Goal: Complete application form

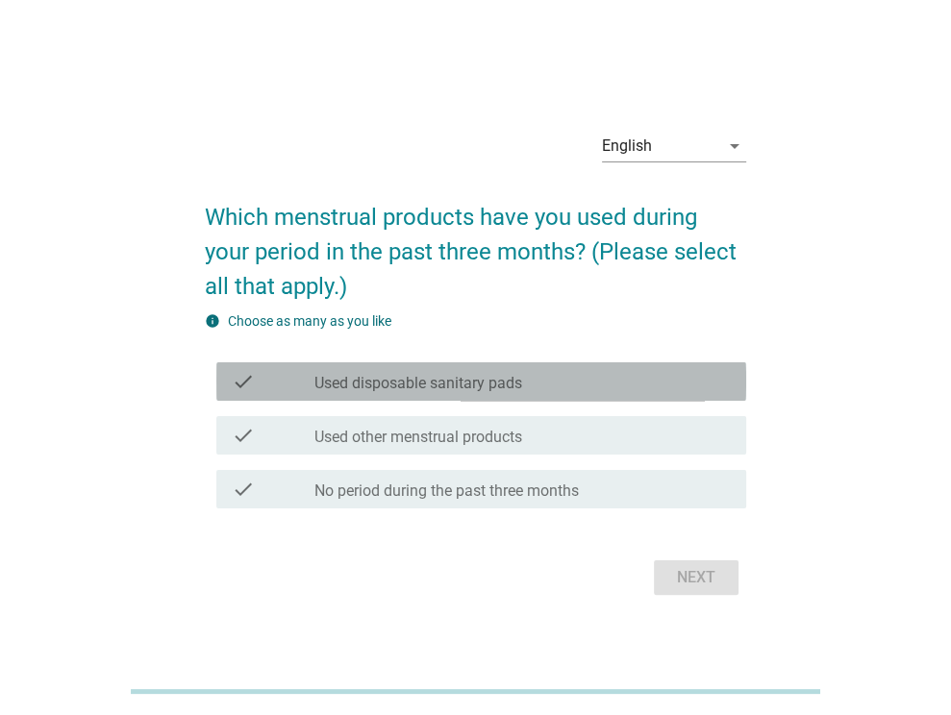
click at [390, 388] on label "Used disposable sanitary pads" at bounding box center [418, 383] width 208 height 19
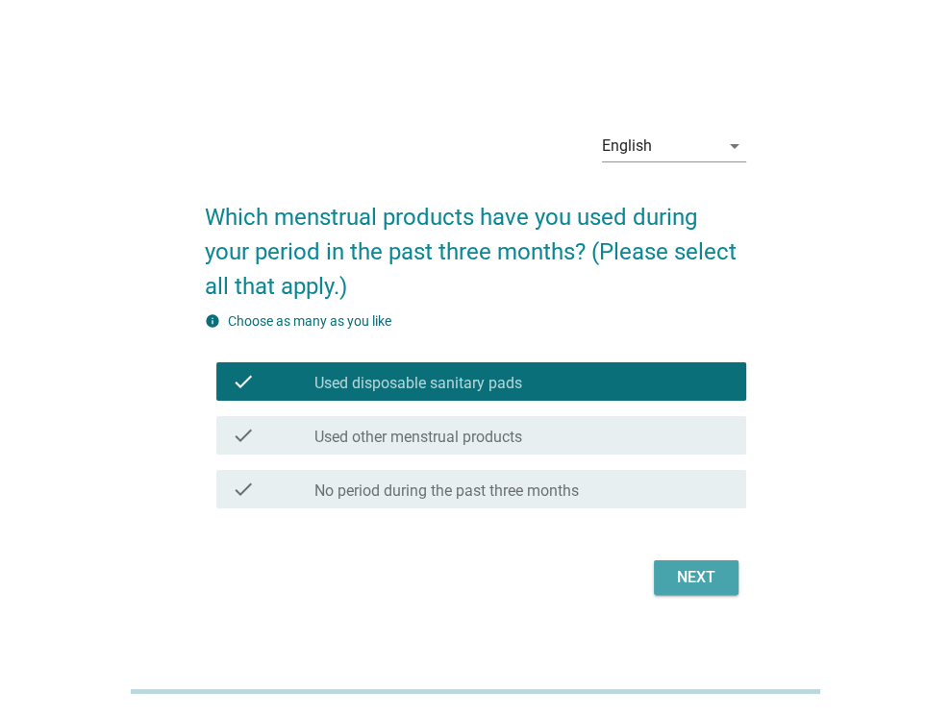
click at [676, 575] on div "Next" at bounding box center [696, 577] width 54 height 23
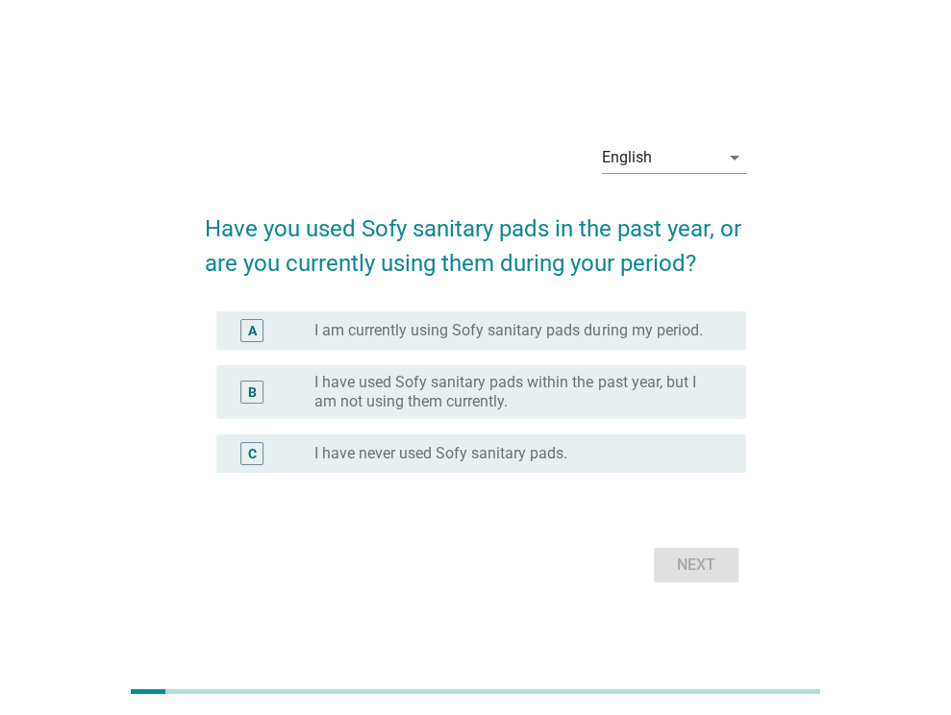
click at [439, 362] on div "B radio_button_unchecked I have used Sofy sanitary pads within the past year, b…" at bounding box center [475, 392] width 541 height 69
click at [743, 154] on icon "arrow_drop_down" at bounding box center [734, 157] width 23 height 23
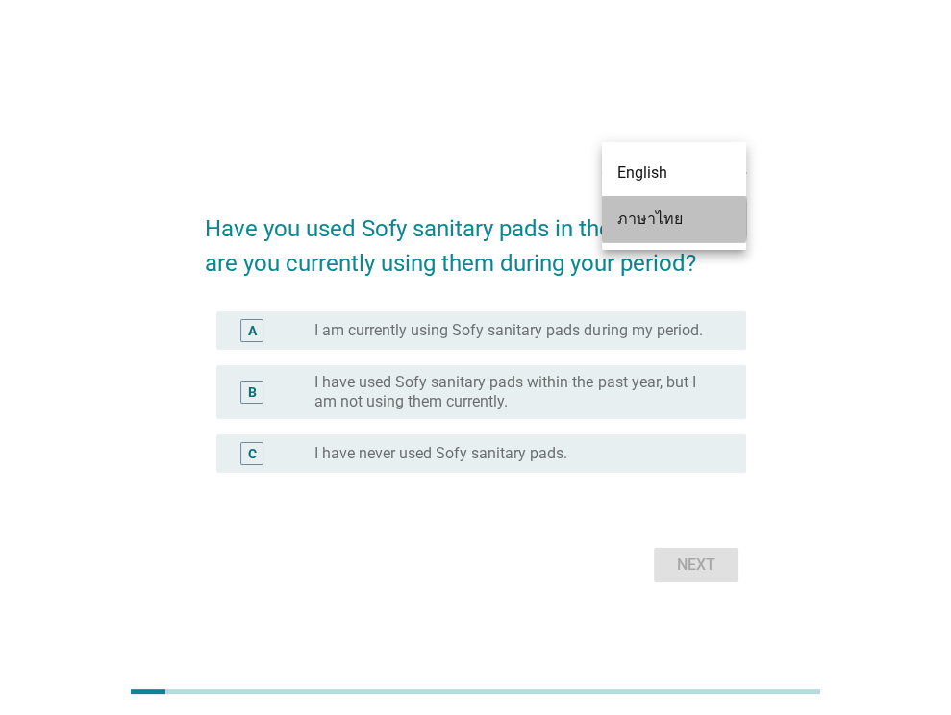
click at [637, 232] on div "ภาษาไทย" at bounding box center [673, 219] width 113 height 46
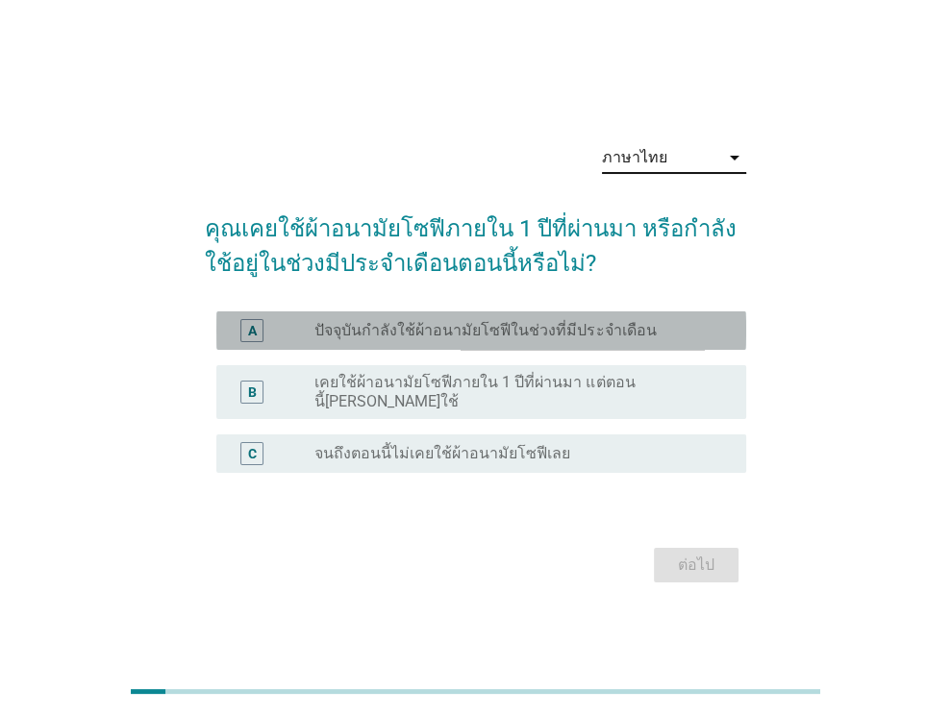
click at [556, 340] on label "ปัจจุบันกำลังใช้ผ้าอนามัยโซฟีในช่วงที่มีประจำเดือน" at bounding box center [484, 330] width 341 height 19
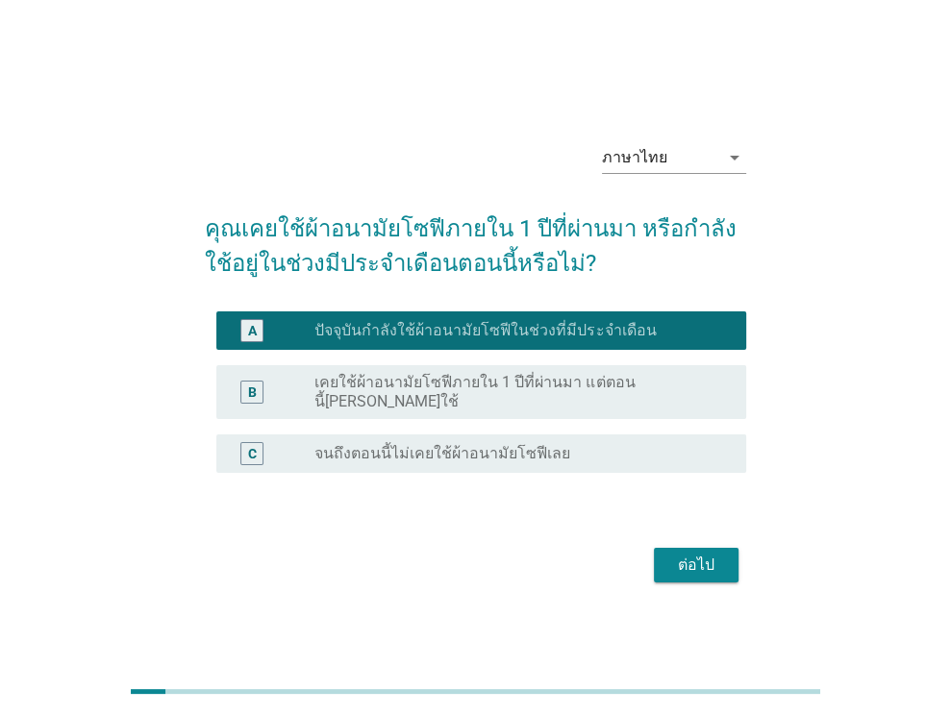
click at [714, 548] on button "ต่อไป" at bounding box center [696, 565] width 85 height 35
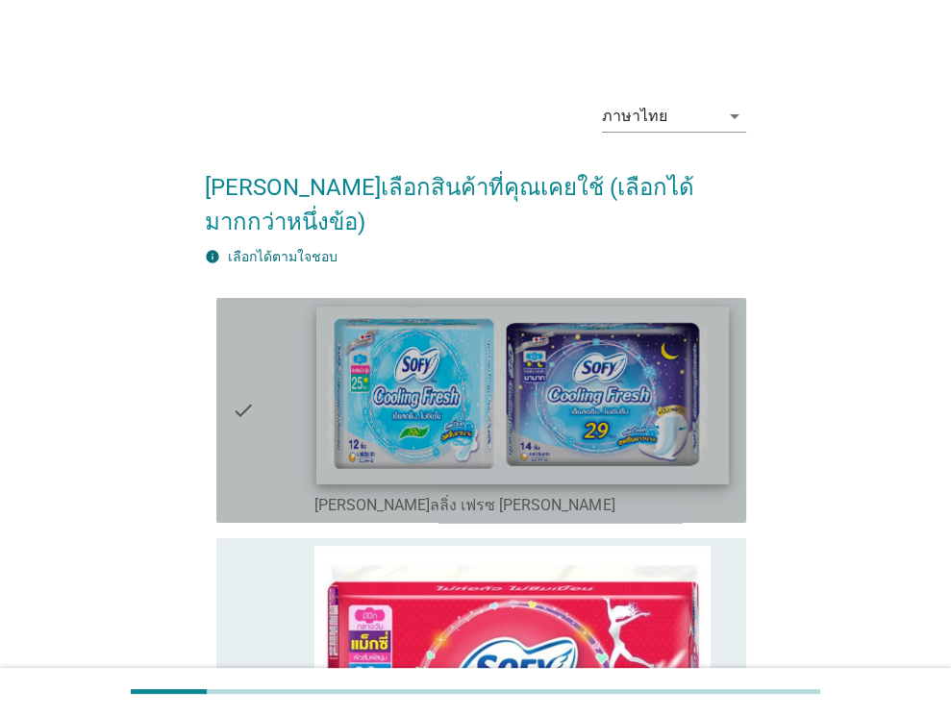
click at [426, 382] on img at bounding box center [523, 395] width 412 height 178
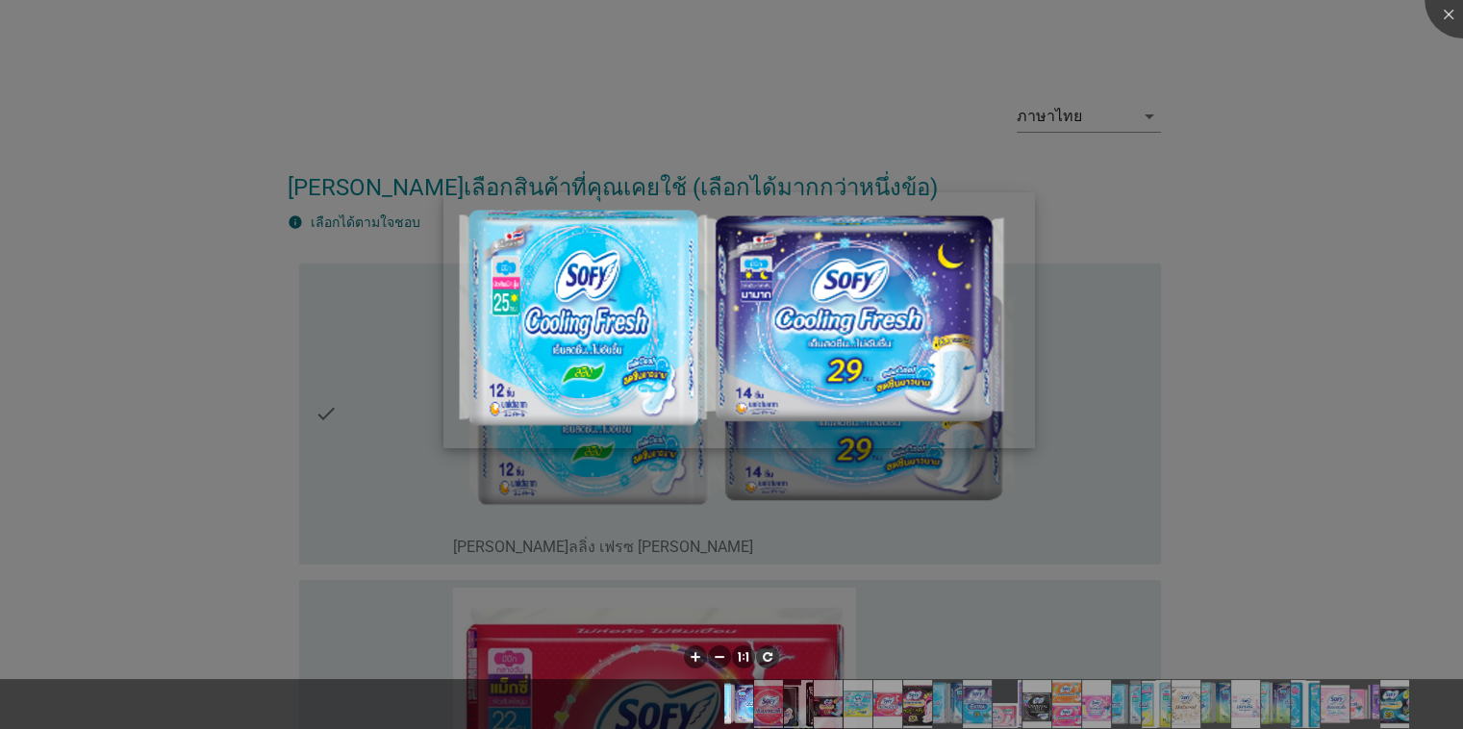
click at [882, 448] on img at bounding box center [738, 320] width 591 height 256
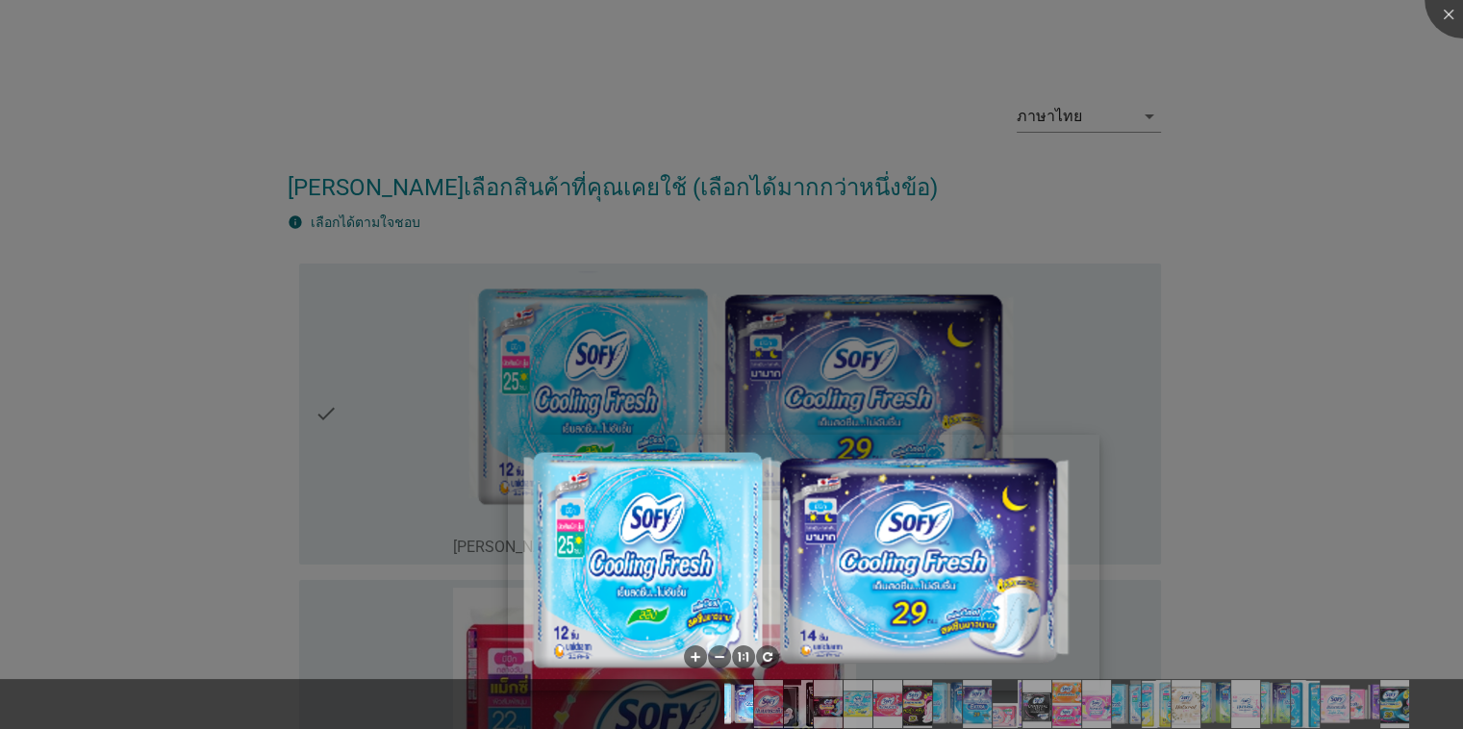
click at [939, 483] on img at bounding box center [803, 563] width 591 height 256
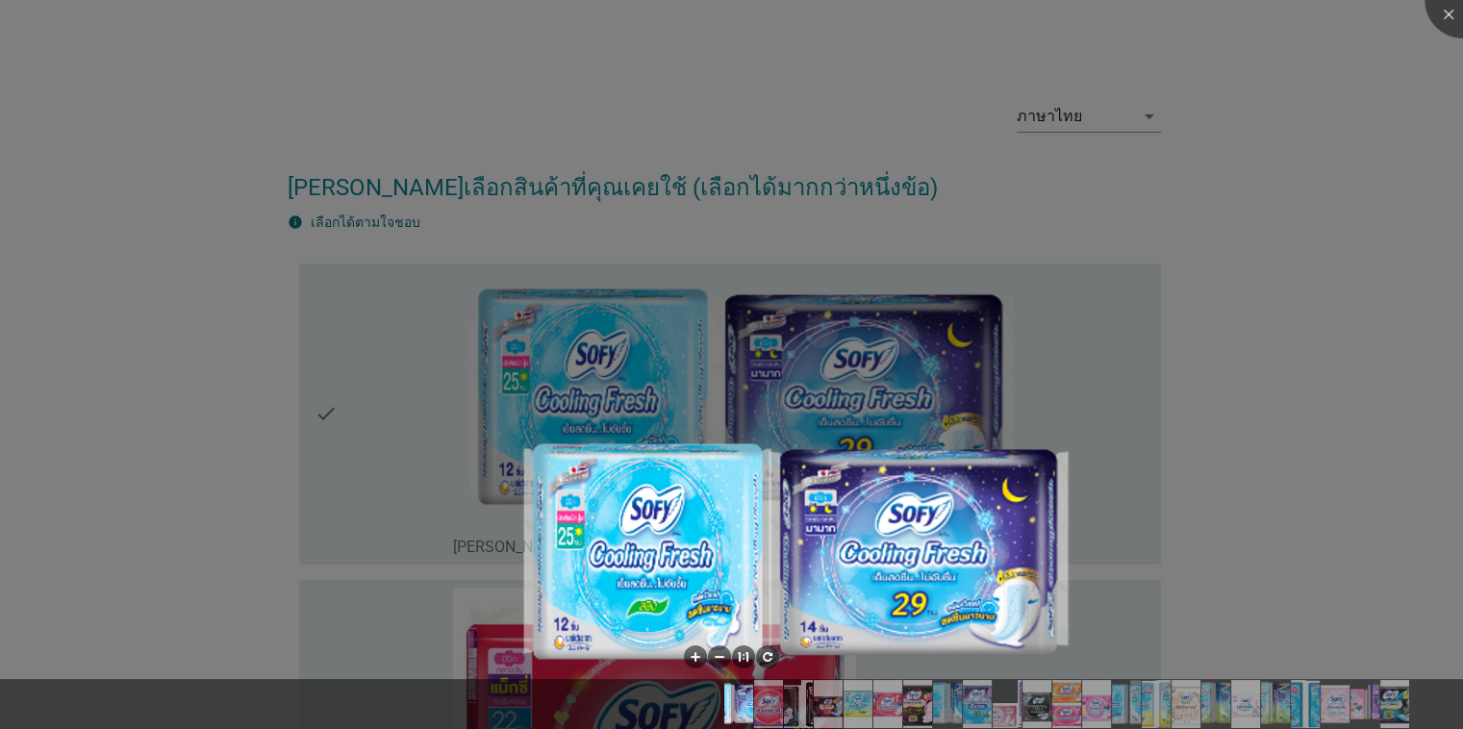
click at [919, 414] on div at bounding box center [731, 364] width 1463 height 729
click at [950, 330] on div at bounding box center [731, 364] width 1463 height 729
click at [950, 375] on div at bounding box center [731, 364] width 1463 height 729
click at [950, 363] on div at bounding box center [731, 364] width 1463 height 729
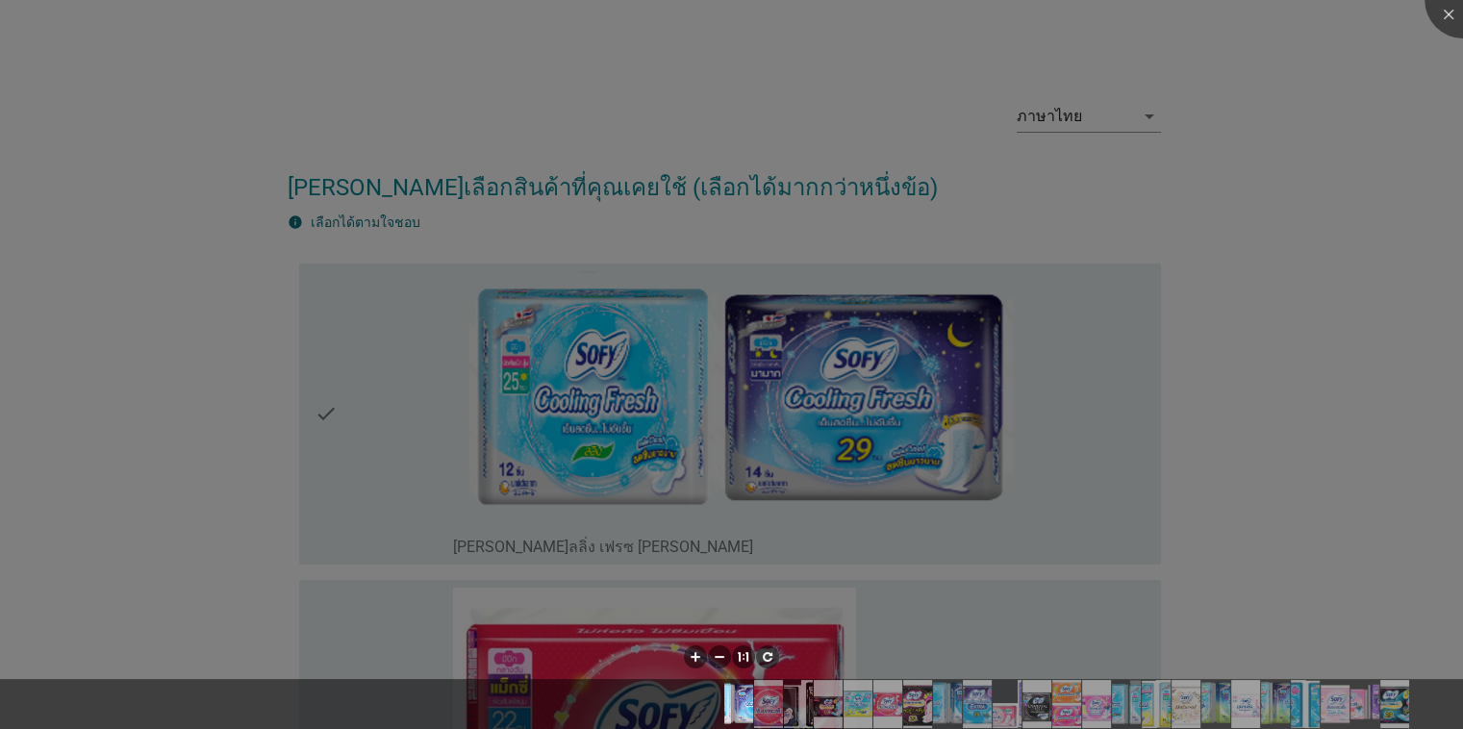
drag, startPoint x: 1339, startPoint y: 363, endPoint x: 1289, endPoint y: 342, distance: 53.9
click at [950, 363] on div at bounding box center [731, 364] width 1463 height 729
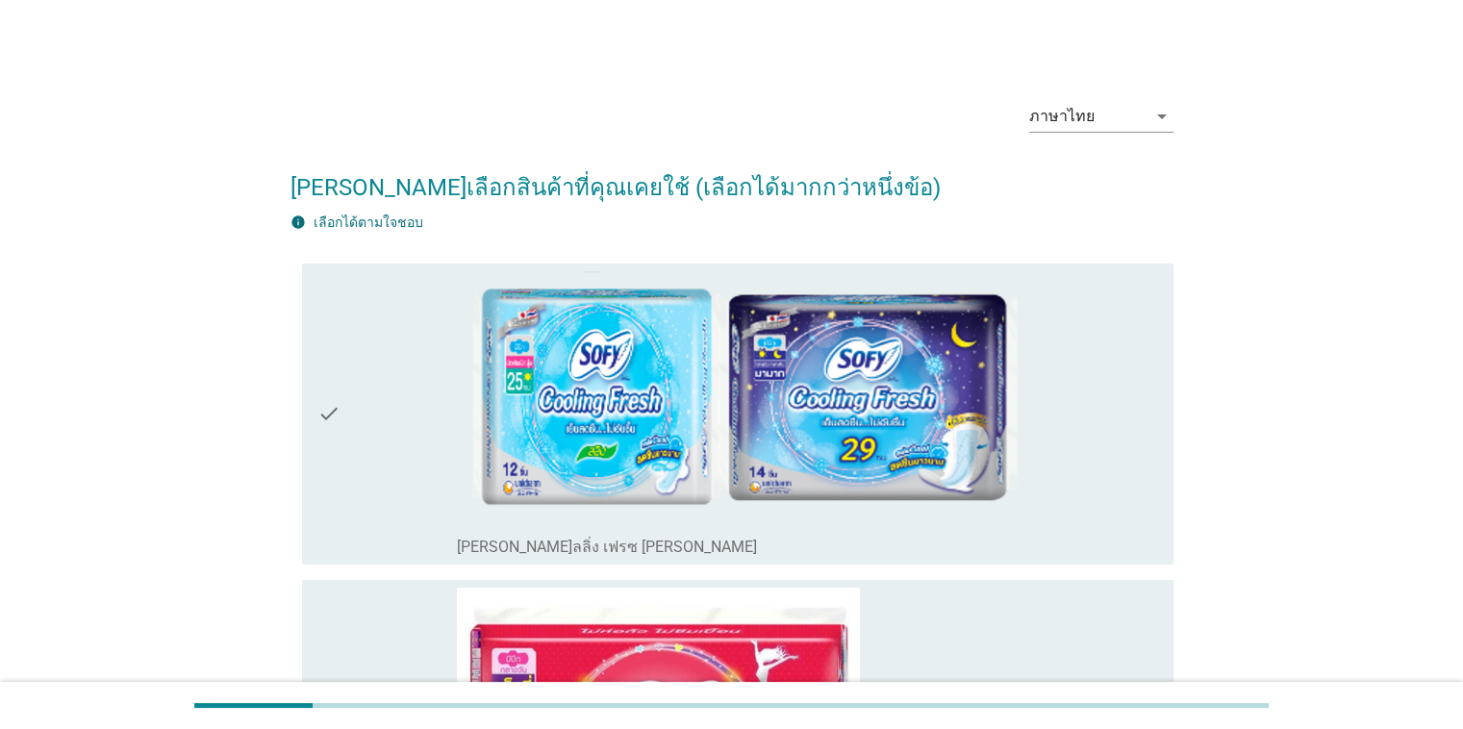
click at [330, 411] on icon "check" at bounding box center [328, 414] width 23 height 286
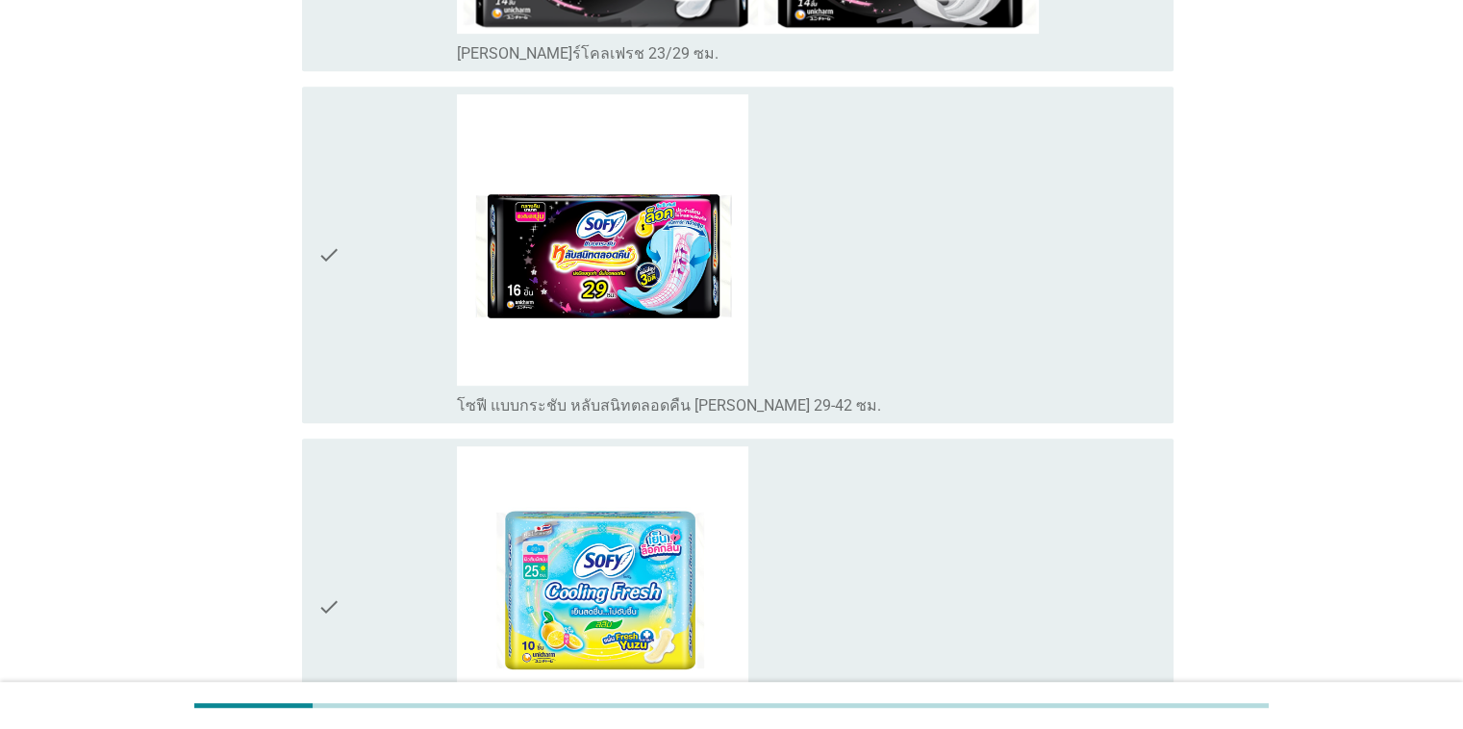
scroll to position [1154, 0]
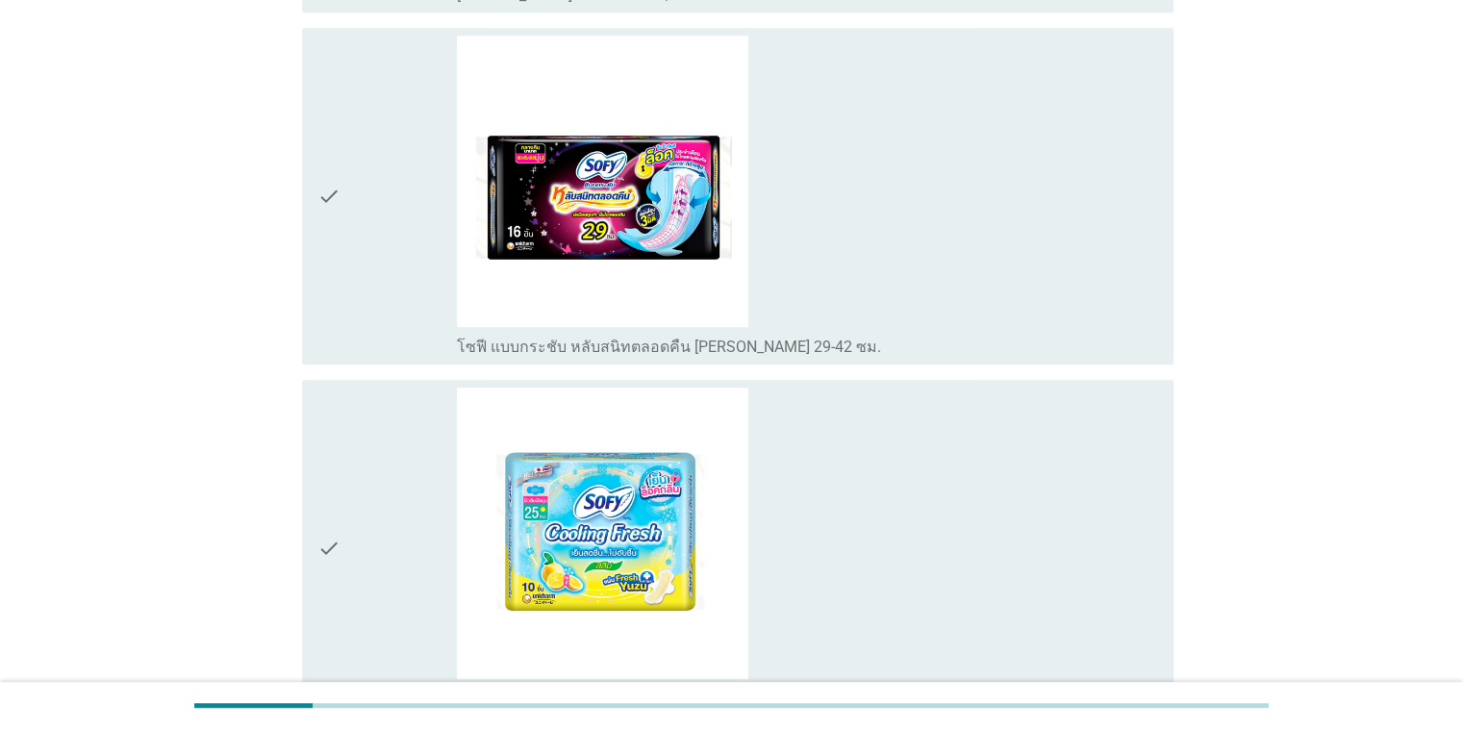
click at [330, 565] on icon "check" at bounding box center [328, 548] width 23 height 321
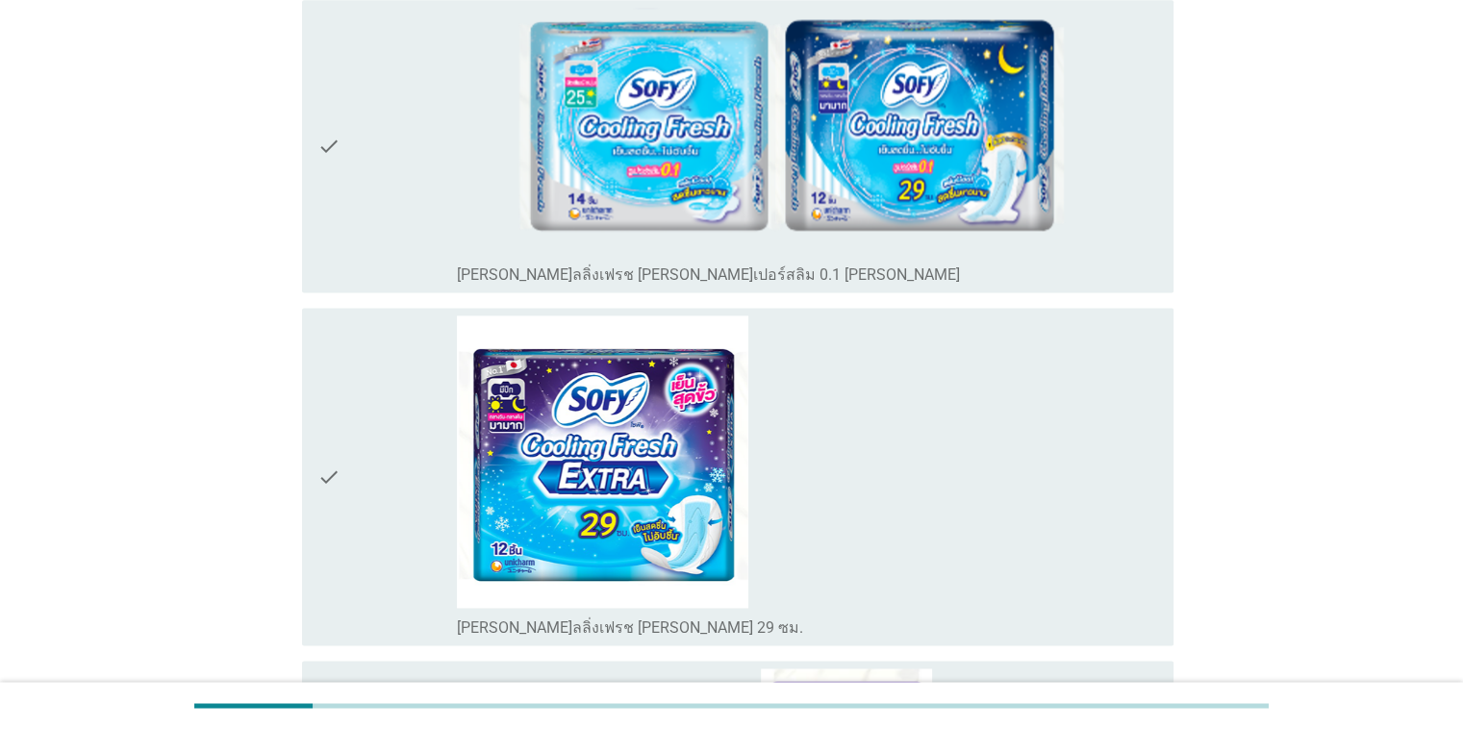
scroll to position [2596, 0]
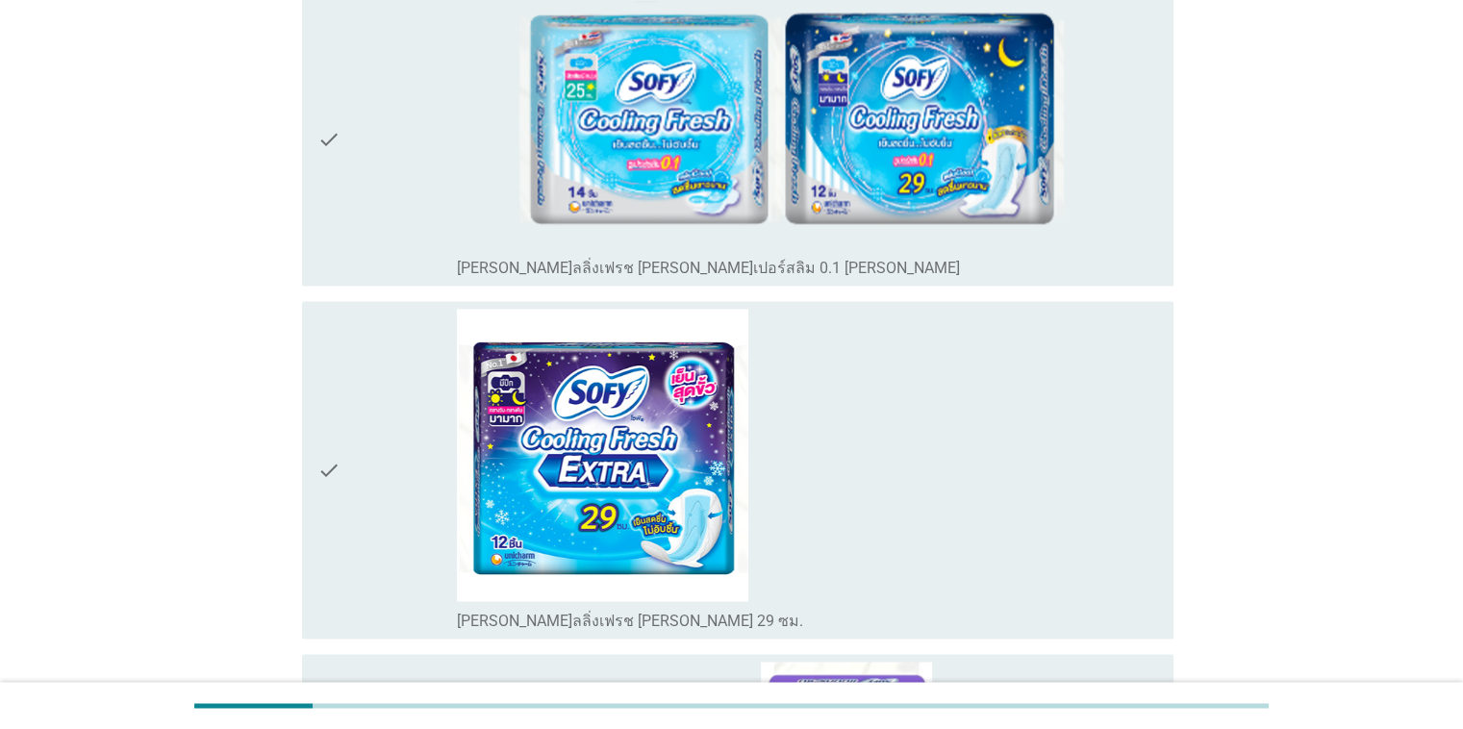
click at [370, 169] on div "check" at bounding box center [387, 139] width 140 height 277
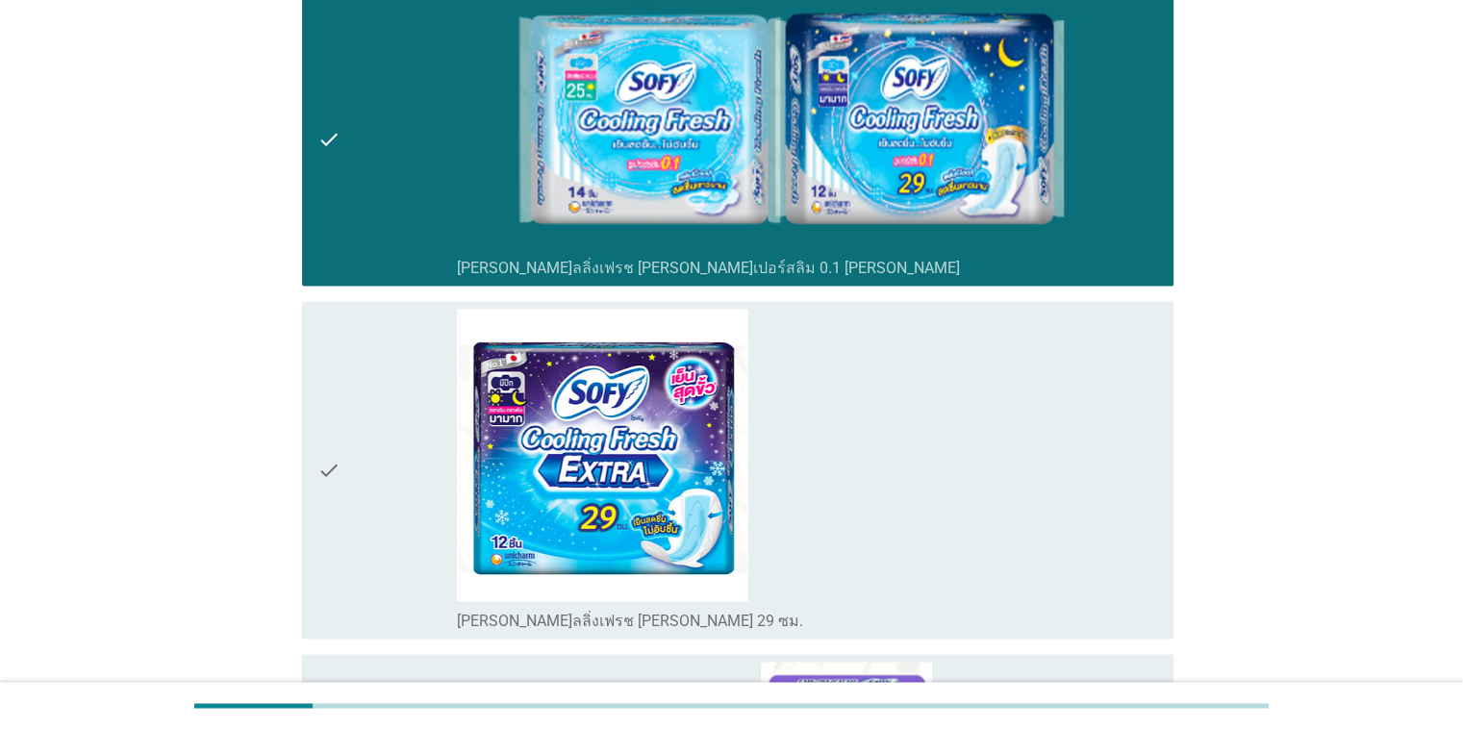
click at [369, 498] on div "check" at bounding box center [387, 469] width 140 height 321
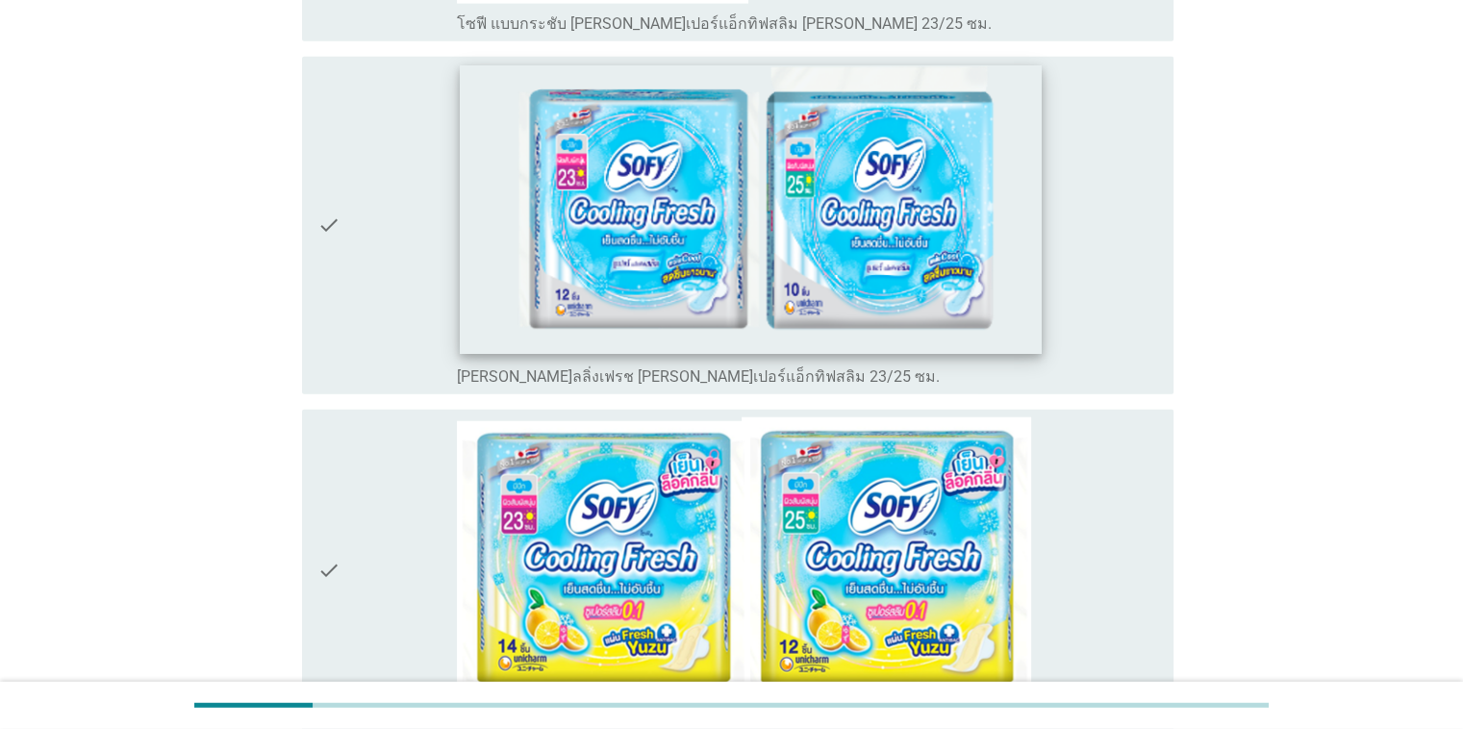
scroll to position [4520, 0]
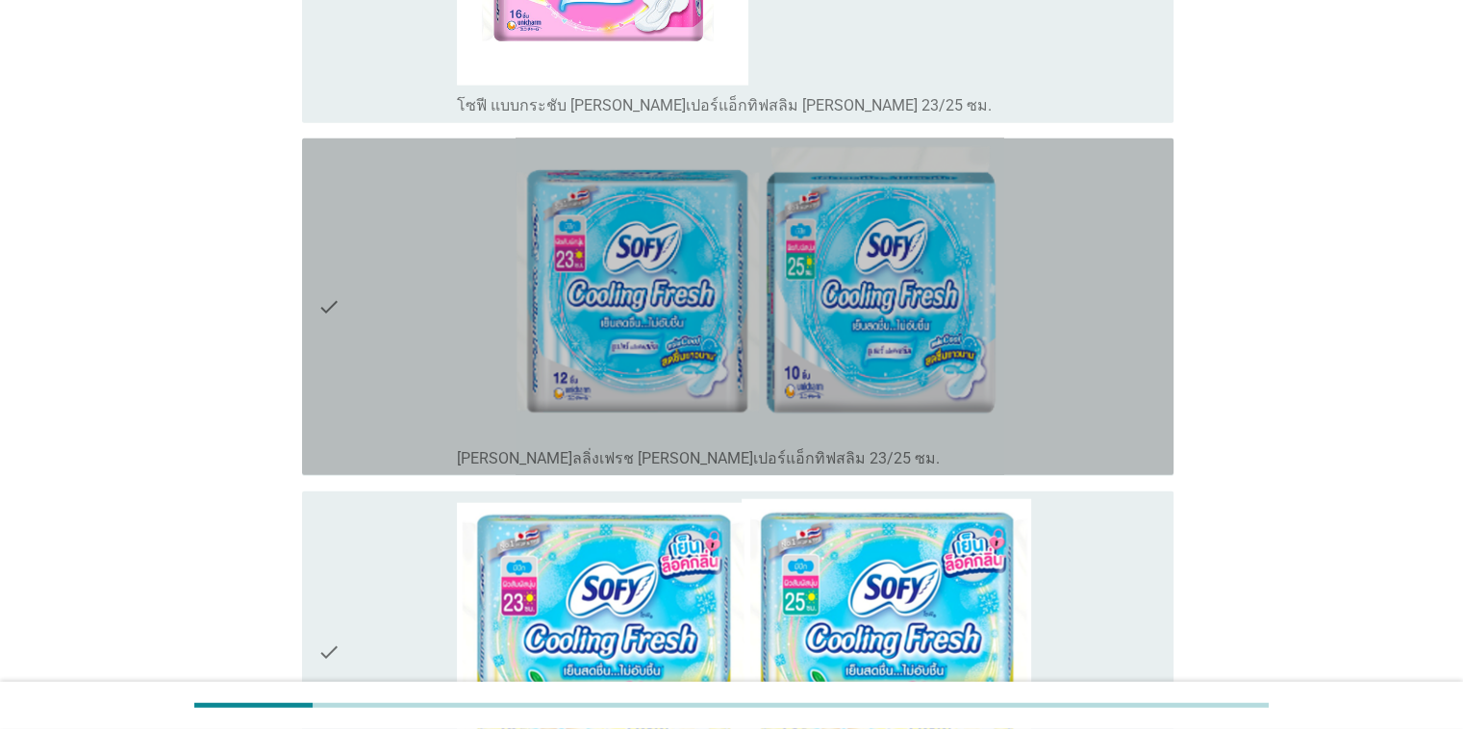
click at [335, 330] on icon "check" at bounding box center [328, 306] width 23 height 321
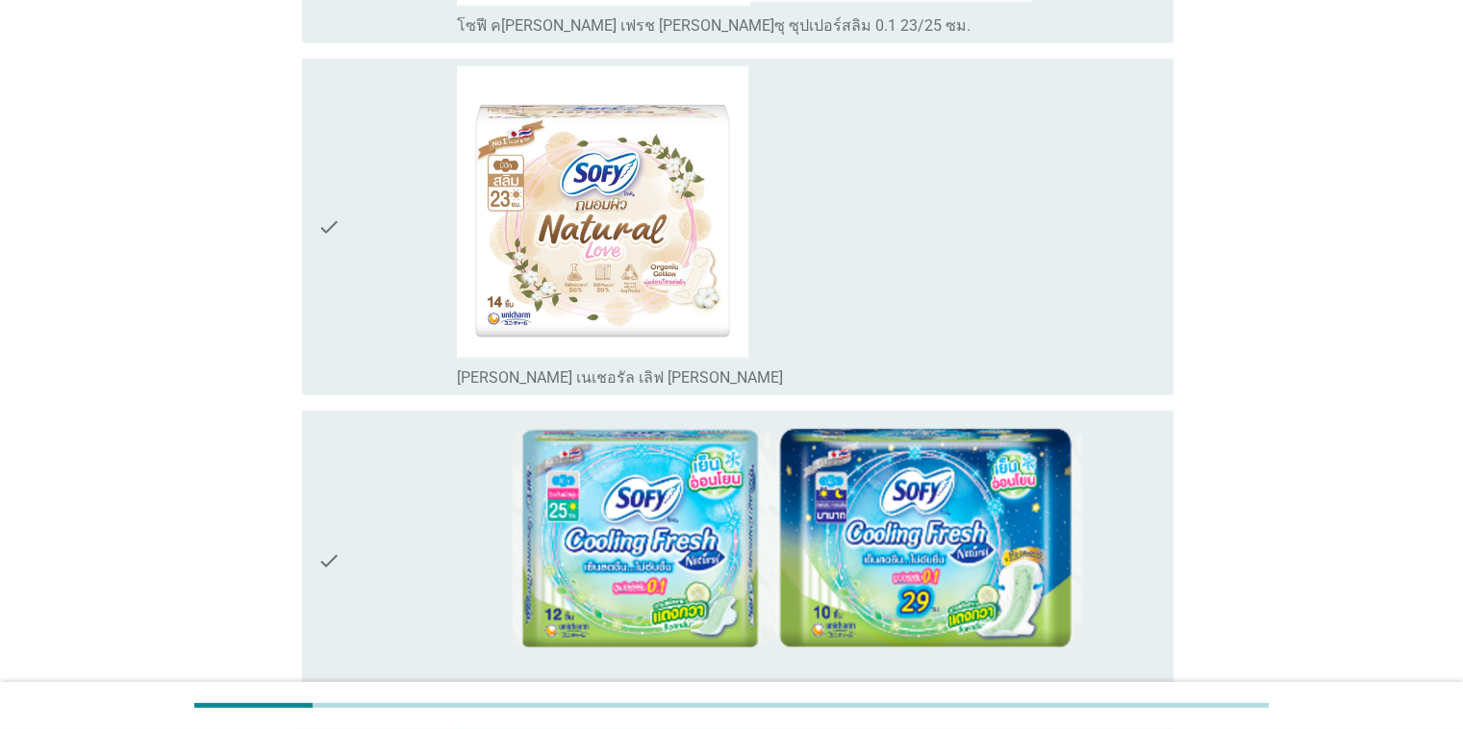
scroll to position [5674, 0]
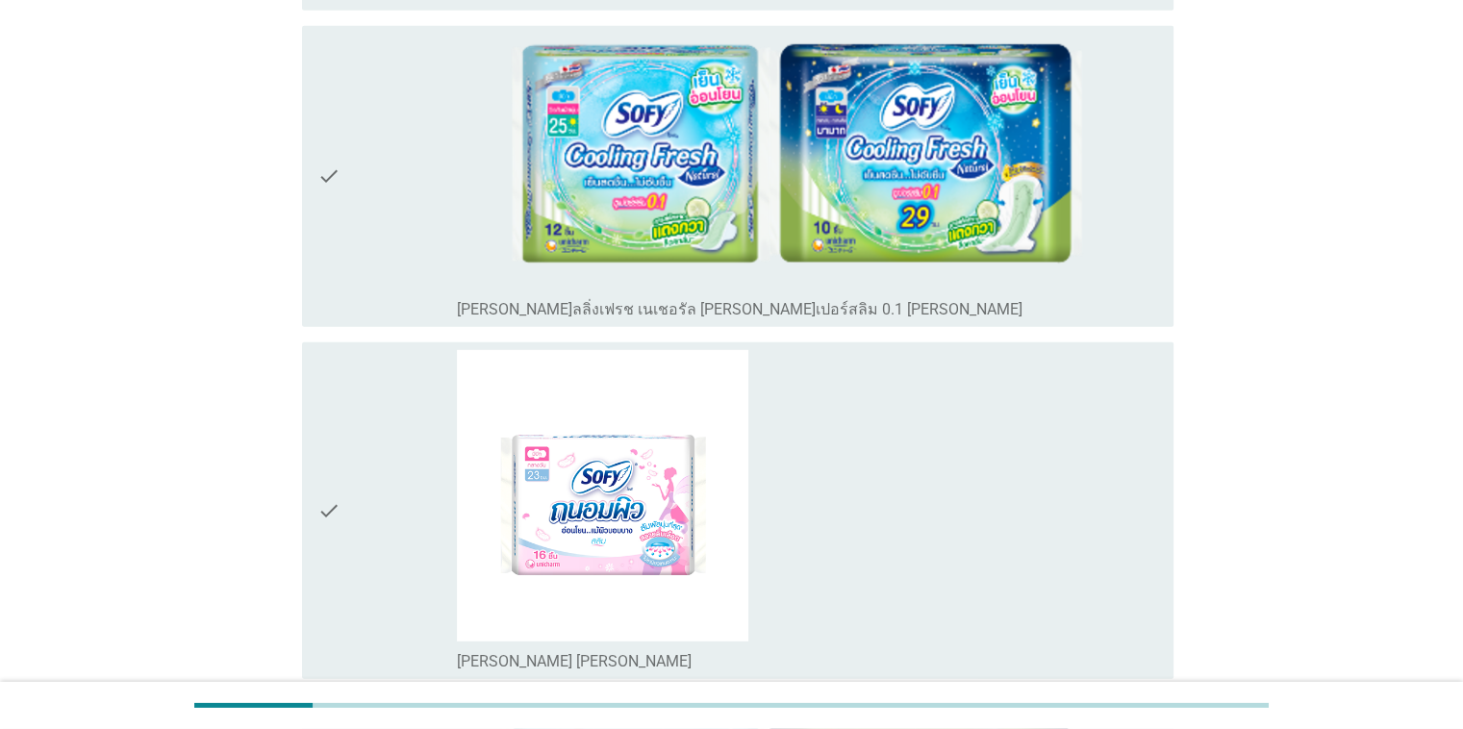
click at [342, 190] on div "check" at bounding box center [387, 177] width 140 height 286
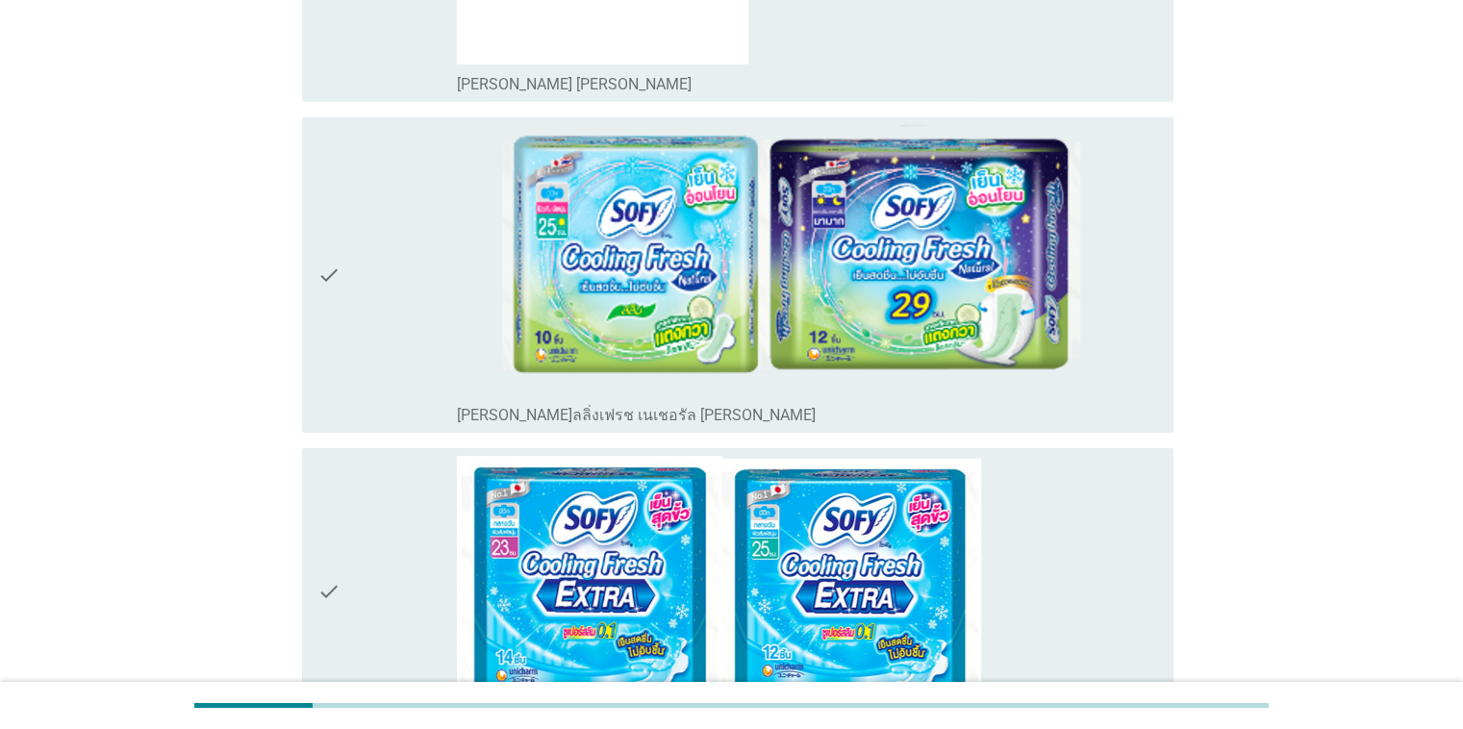
scroll to position [6347, 0]
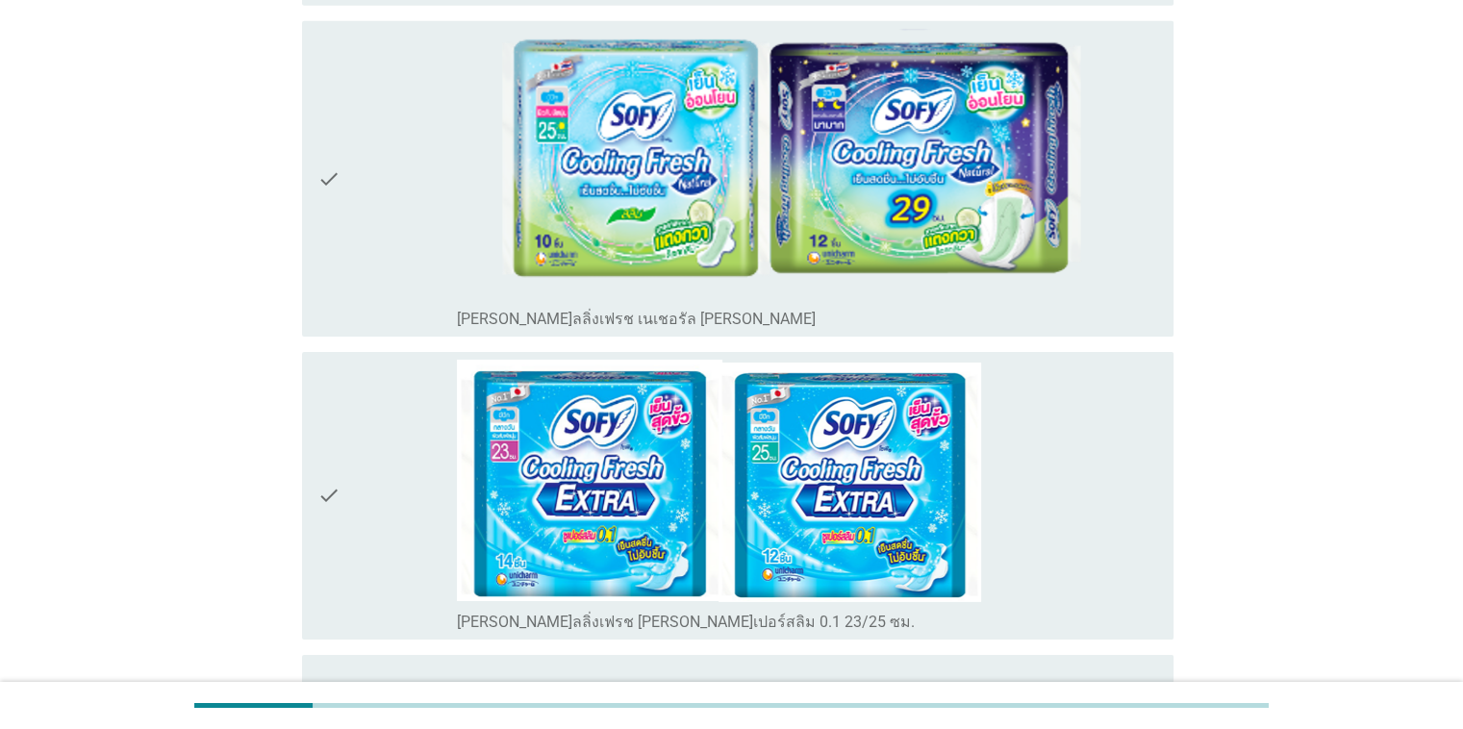
click at [368, 214] on div "check" at bounding box center [387, 179] width 140 height 300
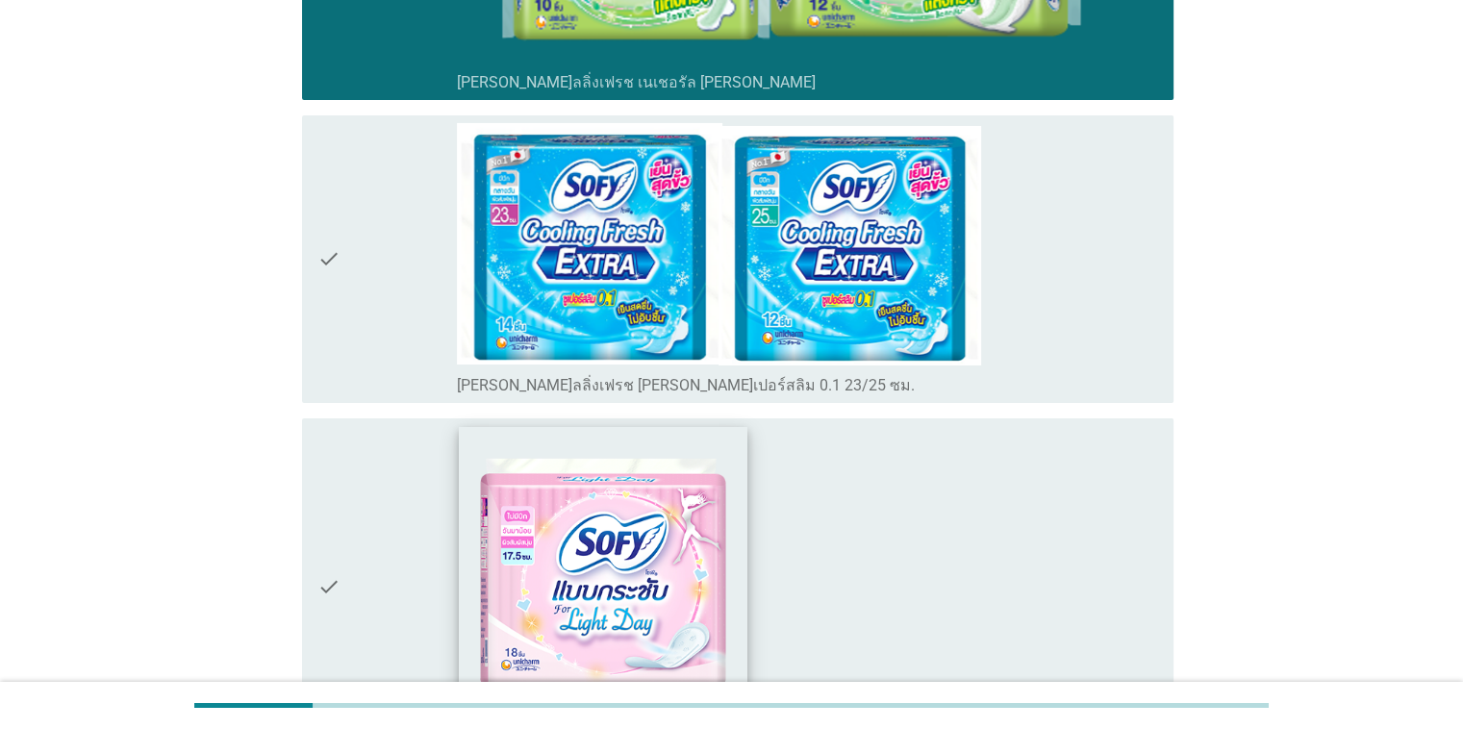
scroll to position [6731, 0]
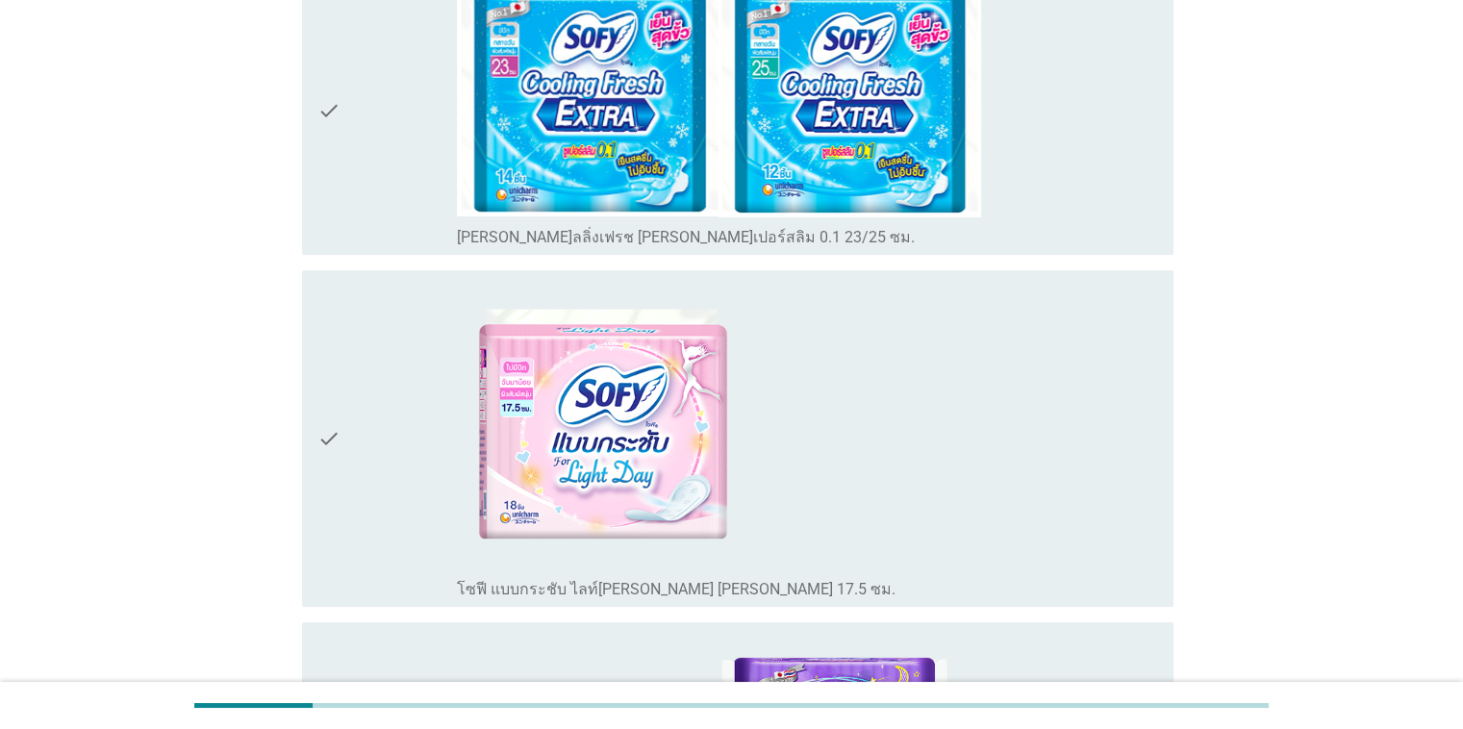
click at [367, 110] on div "check" at bounding box center [387, 111] width 140 height 272
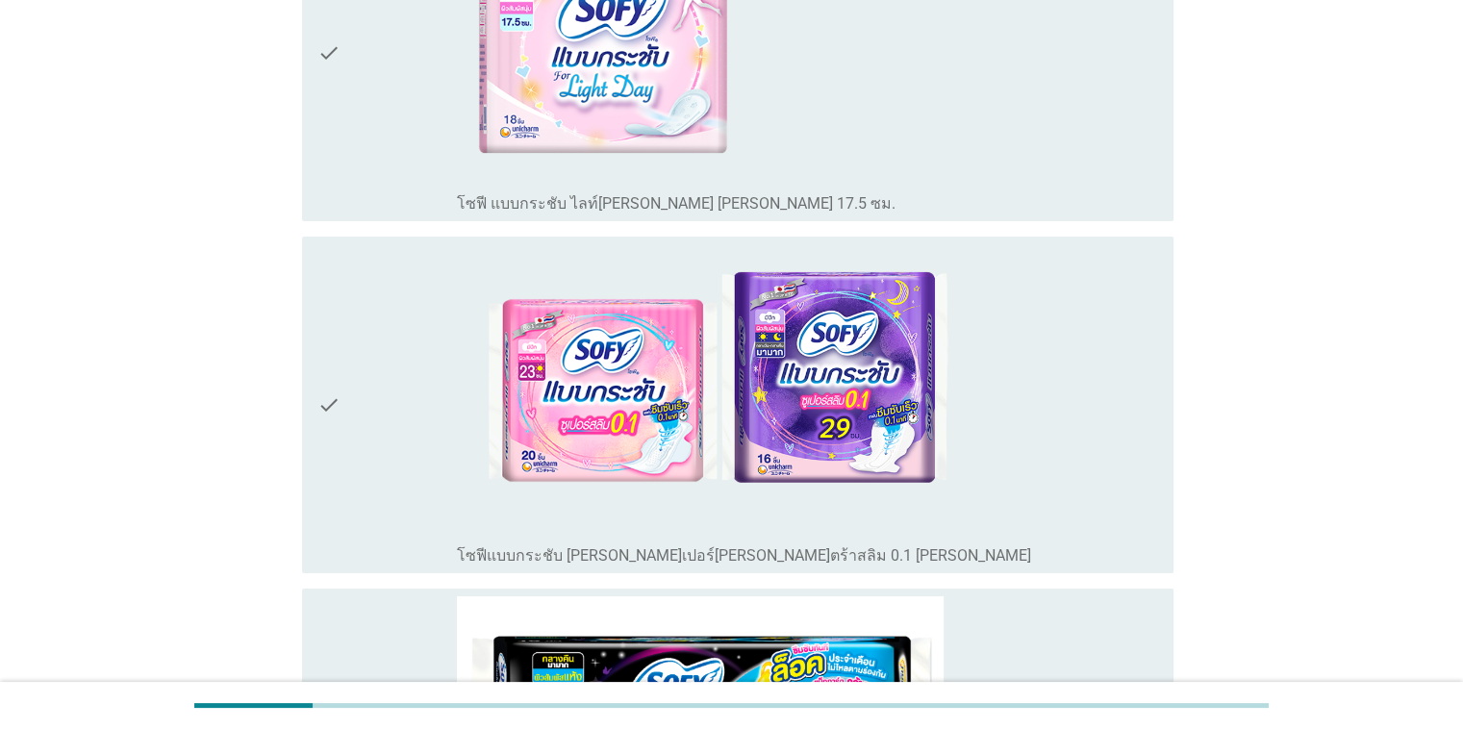
scroll to position [7527, 0]
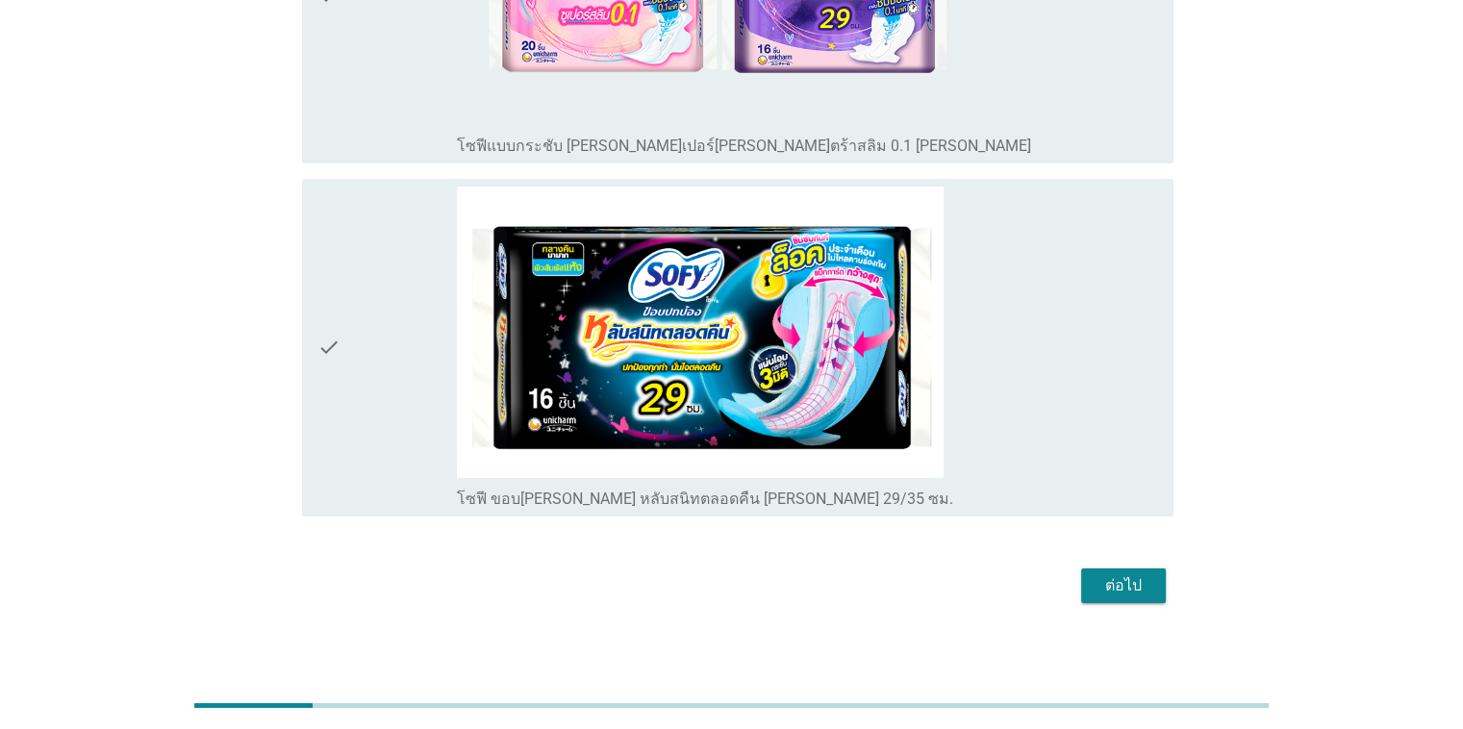
click at [950, 574] on div "ต่อไป" at bounding box center [1123, 585] width 54 height 23
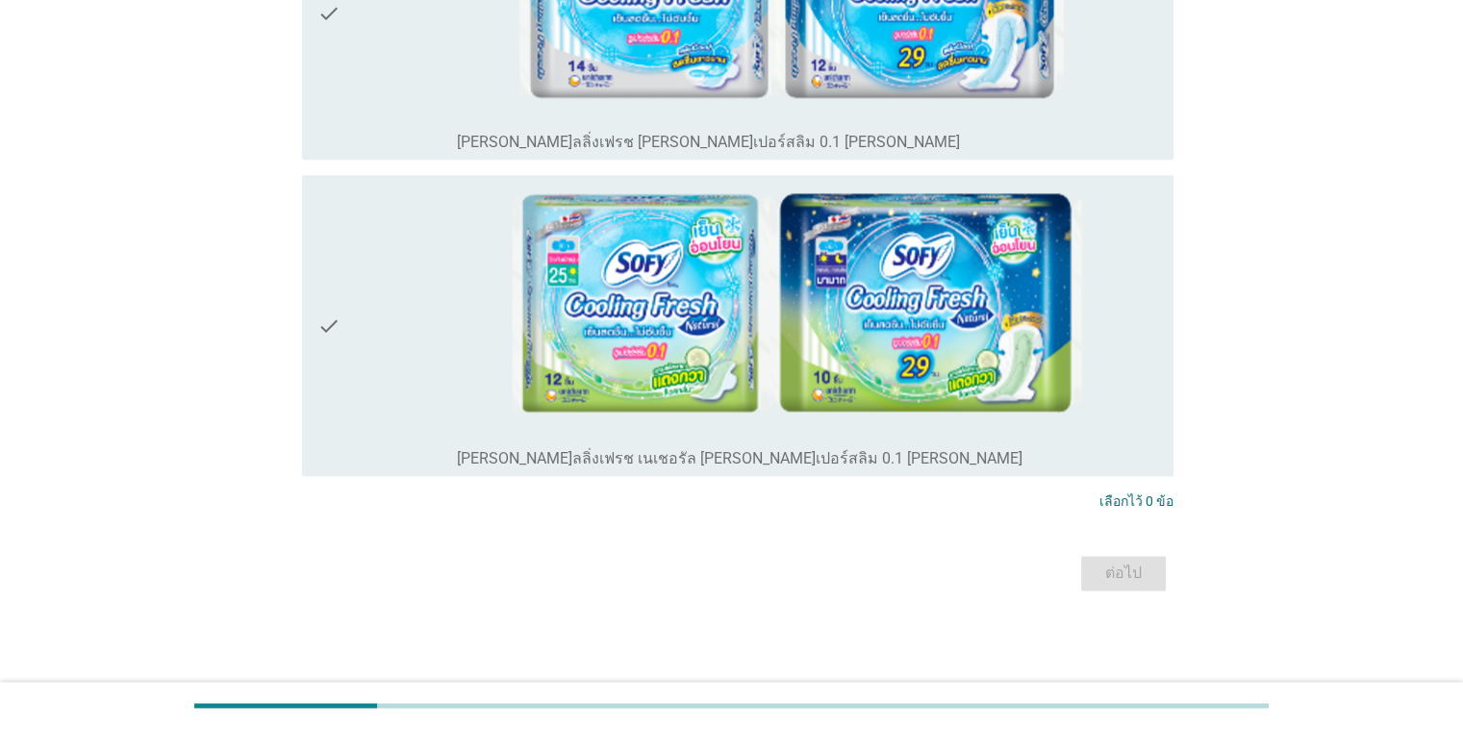
scroll to position [0, 0]
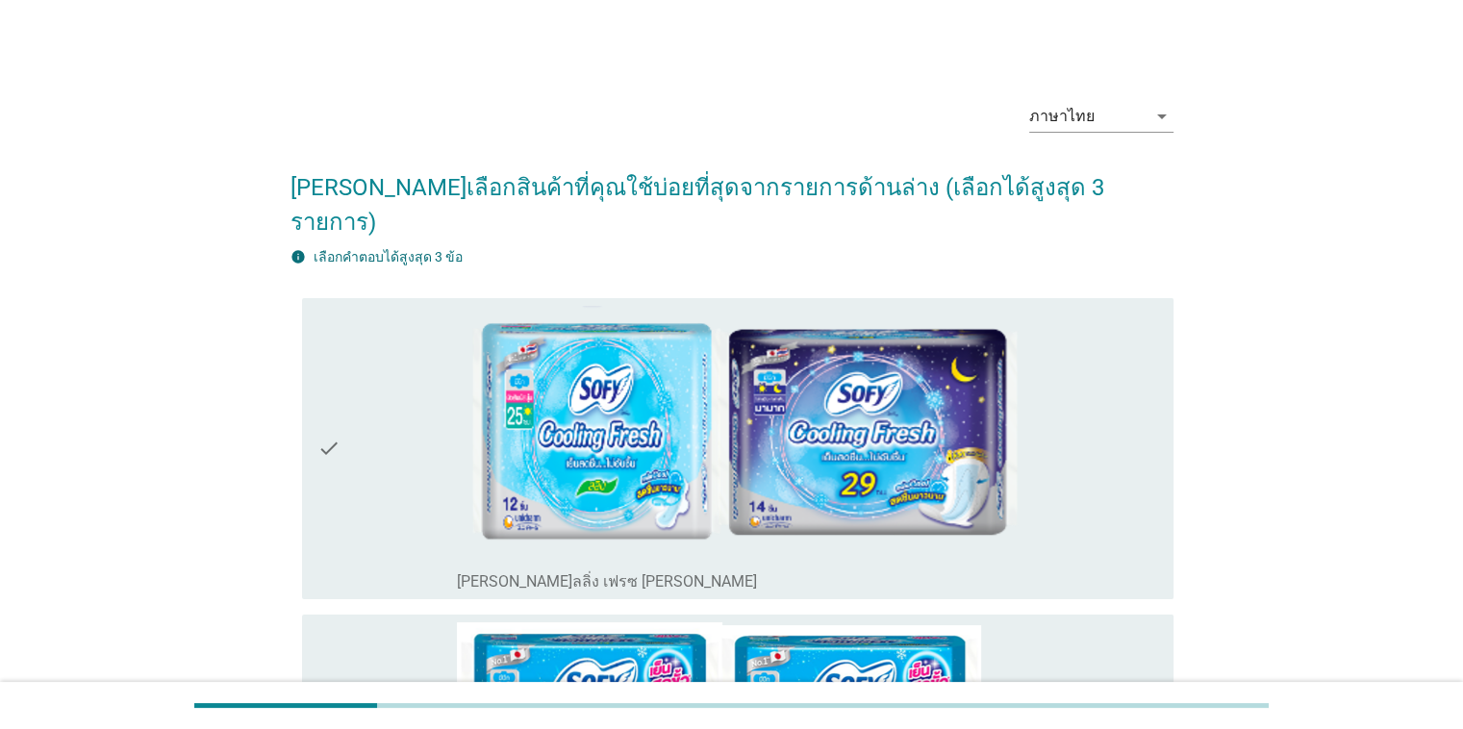
click at [348, 427] on div "check" at bounding box center [387, 449] width 140 height 286
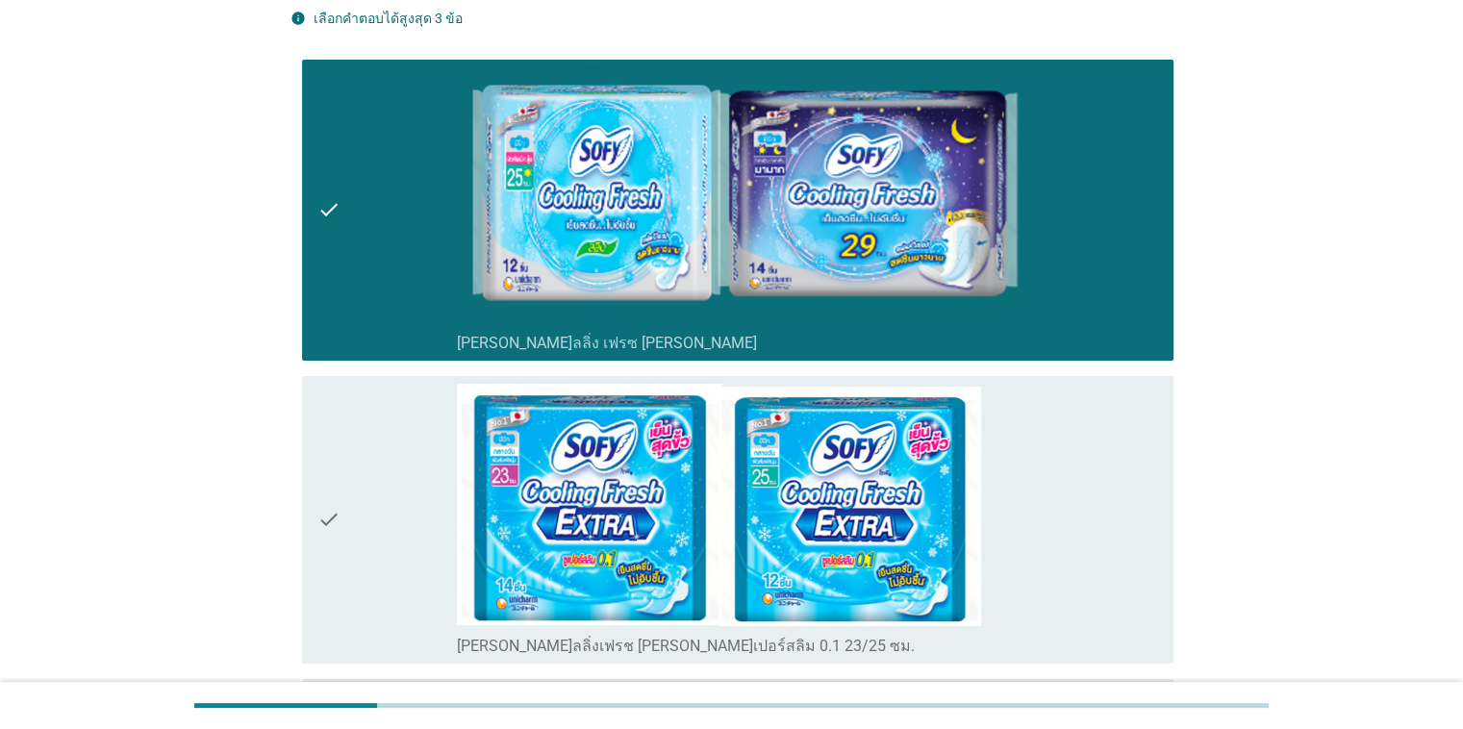
scroll to position [288, 0]
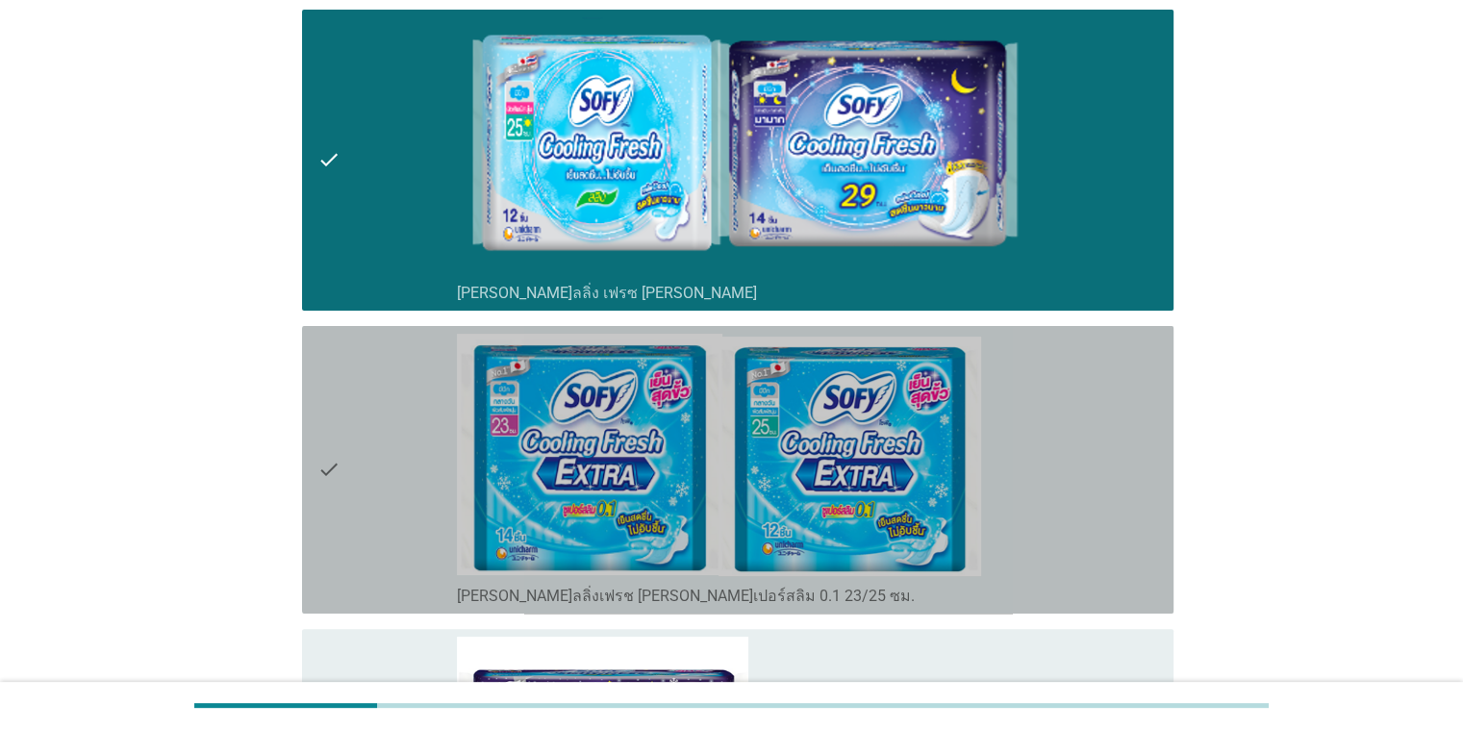
click at [336, 420] on icon "check" at bounding box center [328, 470] width 23 height 272
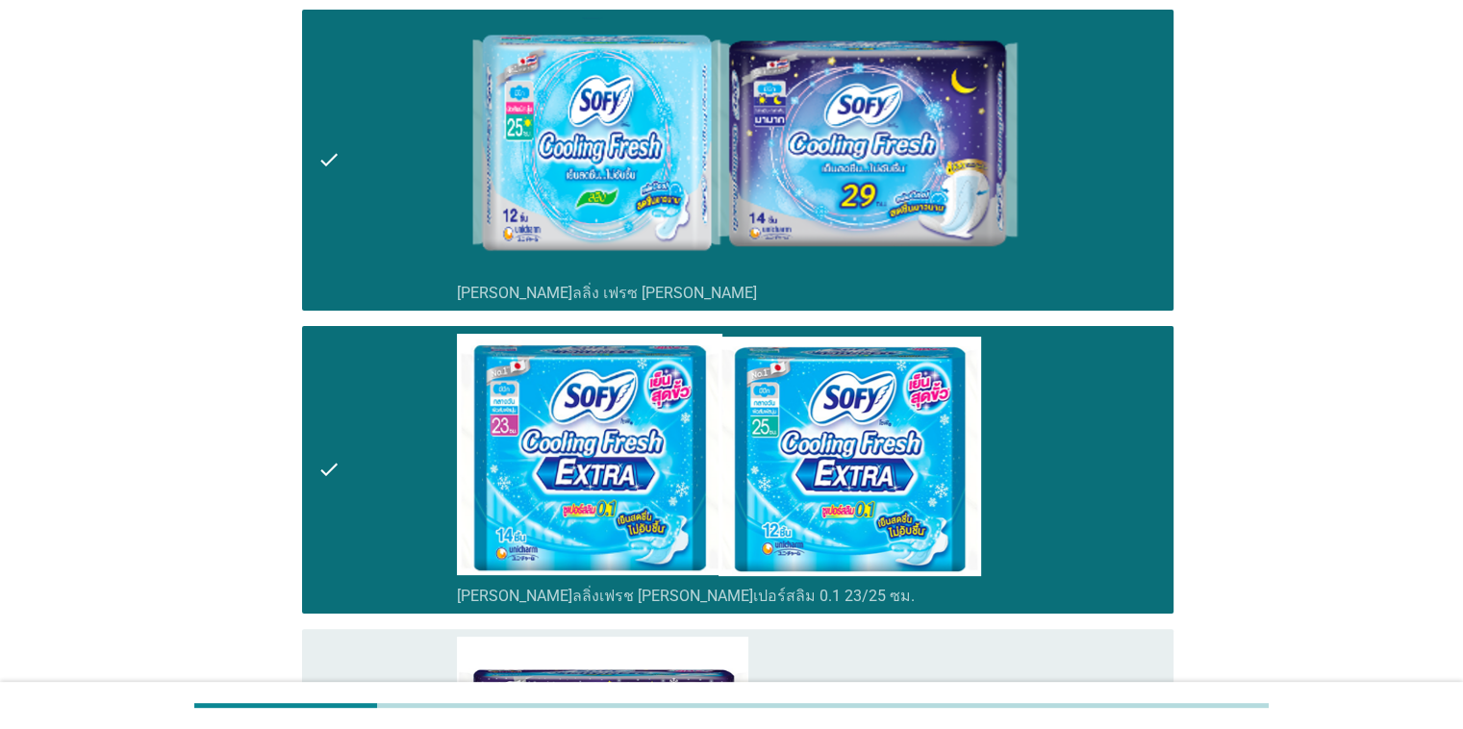
click at [380, 431] on div "check" at bounding box center [387, 470] width 140 height 272
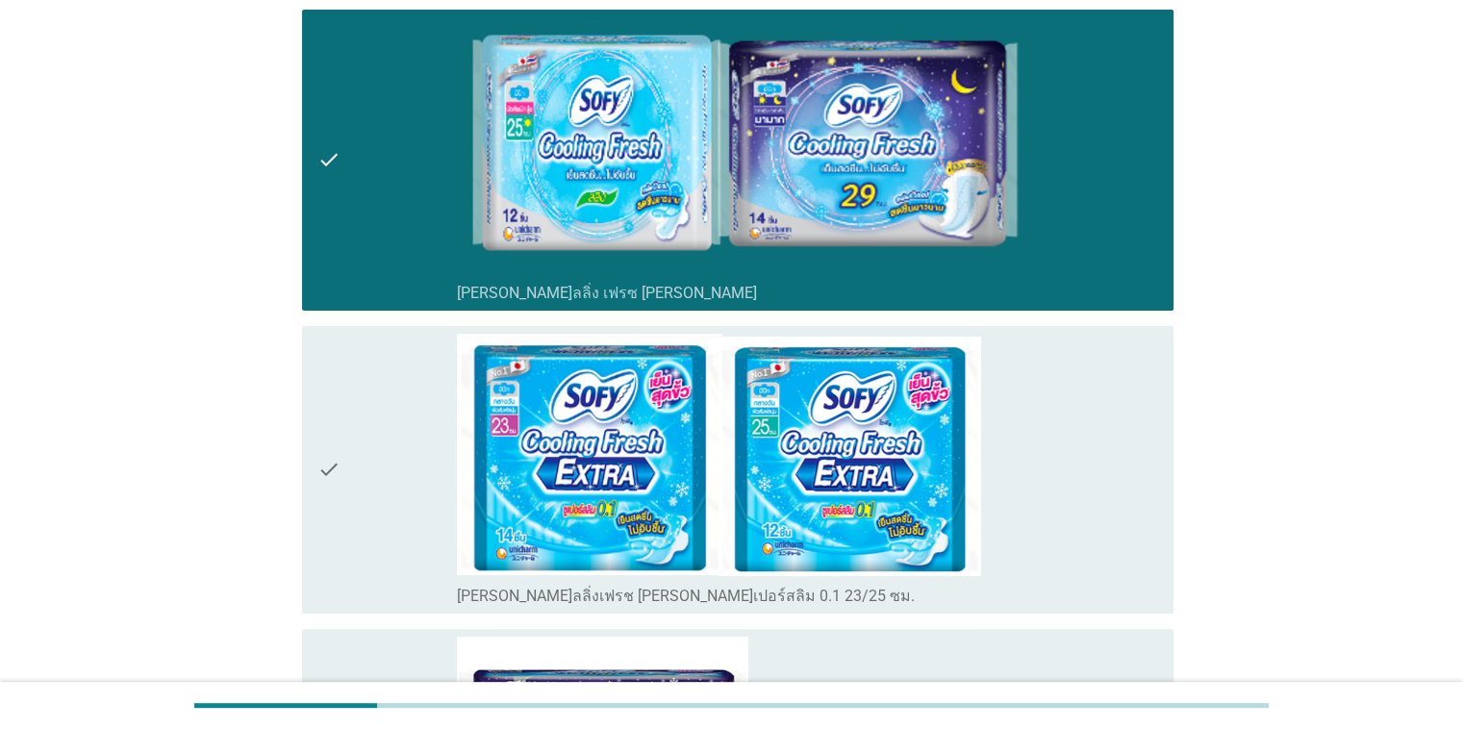
click at [380, 431] on div "check" at bounding box center [387, 470] width 140 height 272
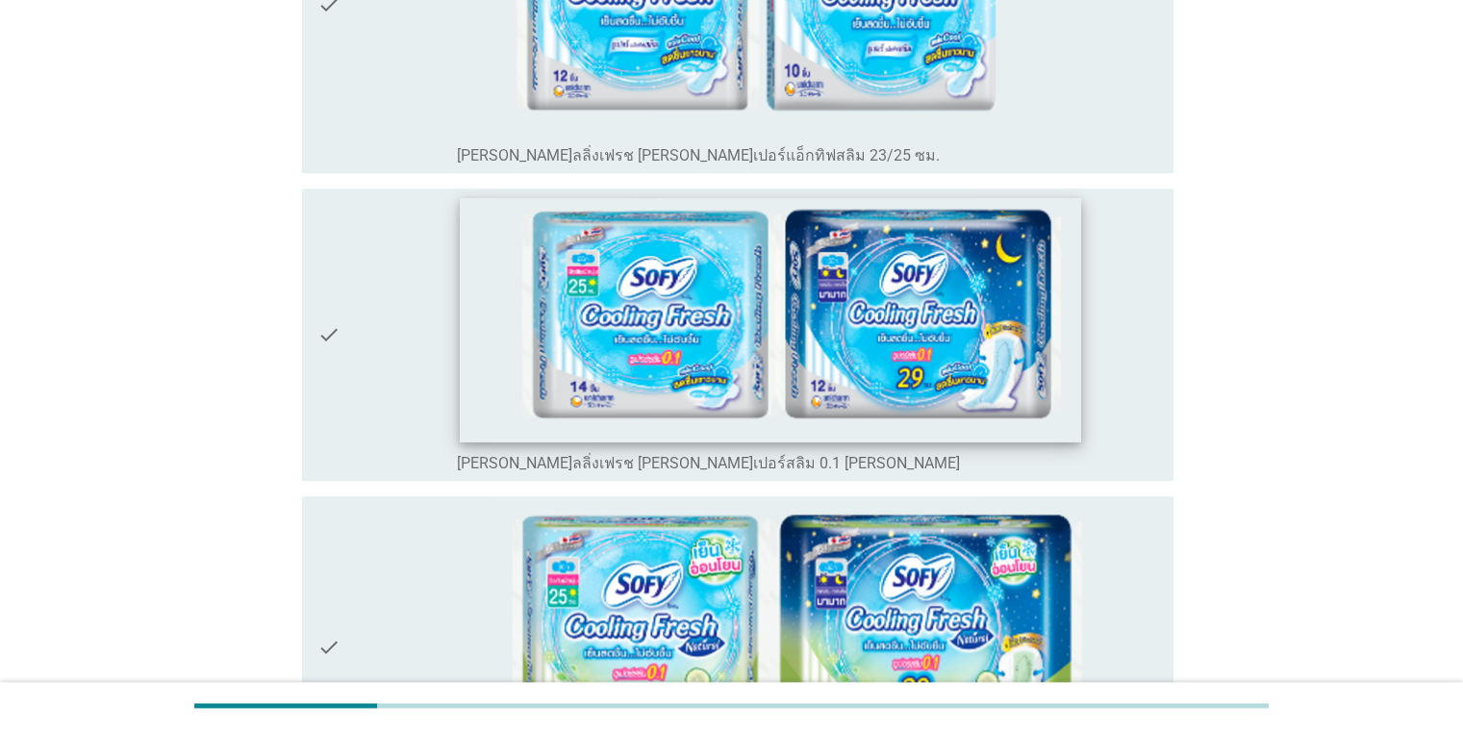
scroll to position [1923, 0]
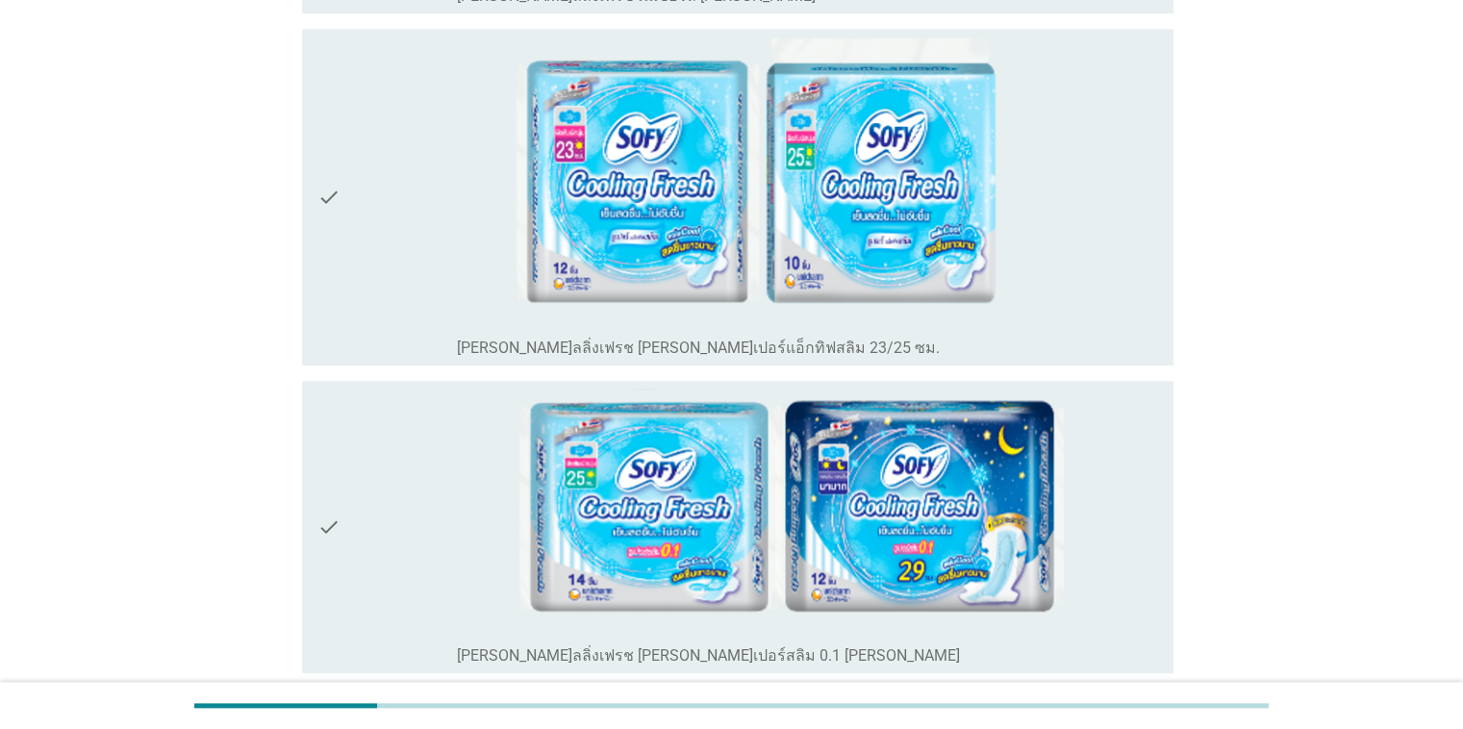
click at [331, 145] on icon "check" at bounding box center [328, 197] width 23 height 321
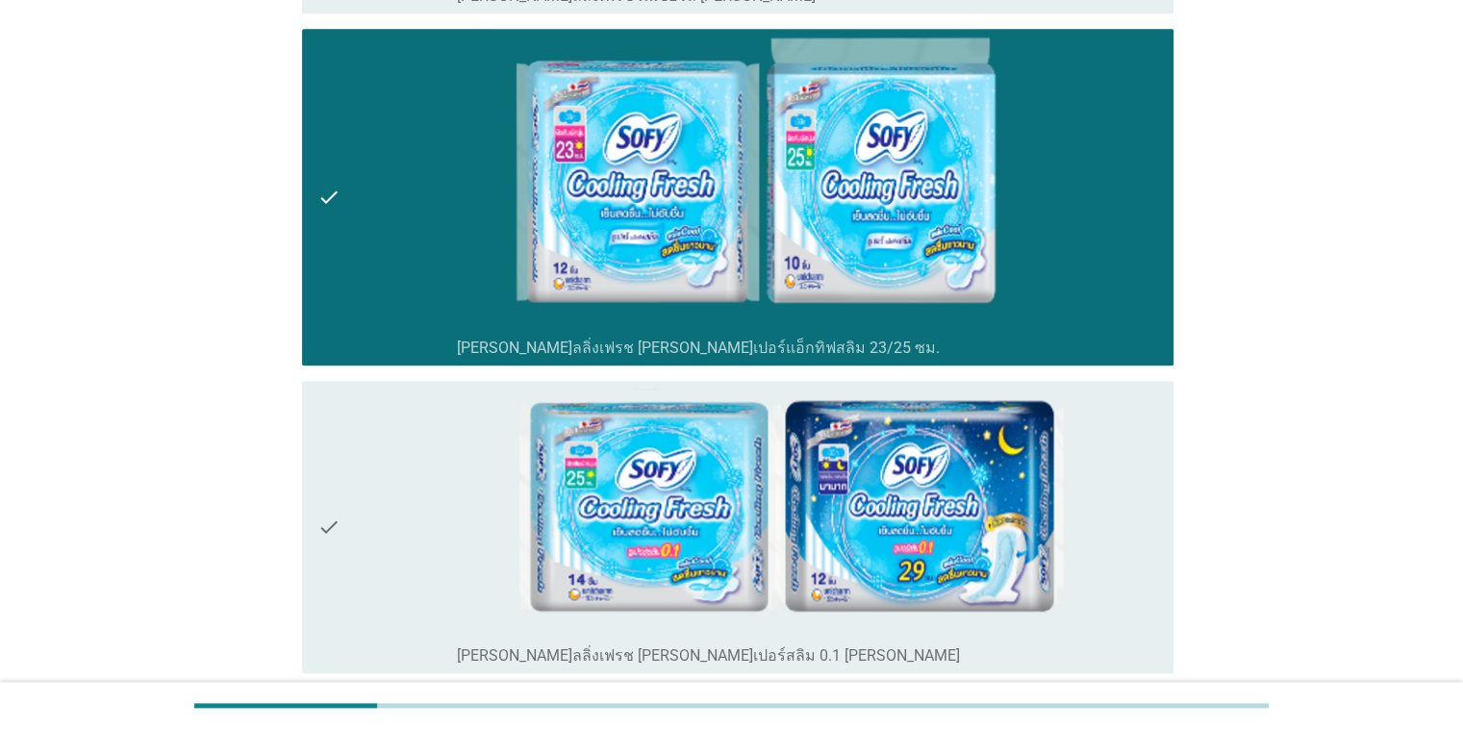
click at [308, 430] on div "check check_box_outline_blank [PERSON_NAME]ลลิ่งเฟรช [PERSON_NAME]เปอร์สลิม 0.1…" at bounding box center [737, 527] width 871 height 292
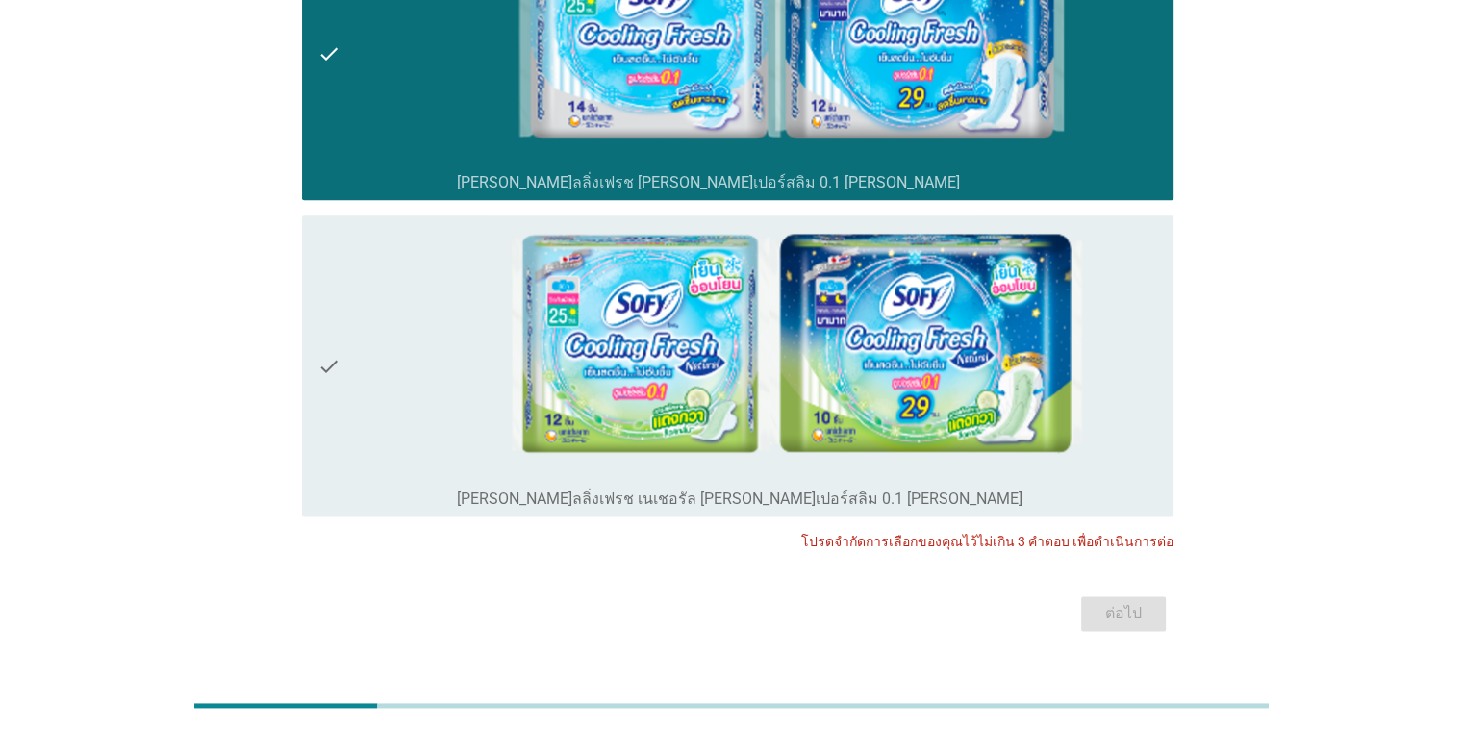
scroll to position [1627, 0]
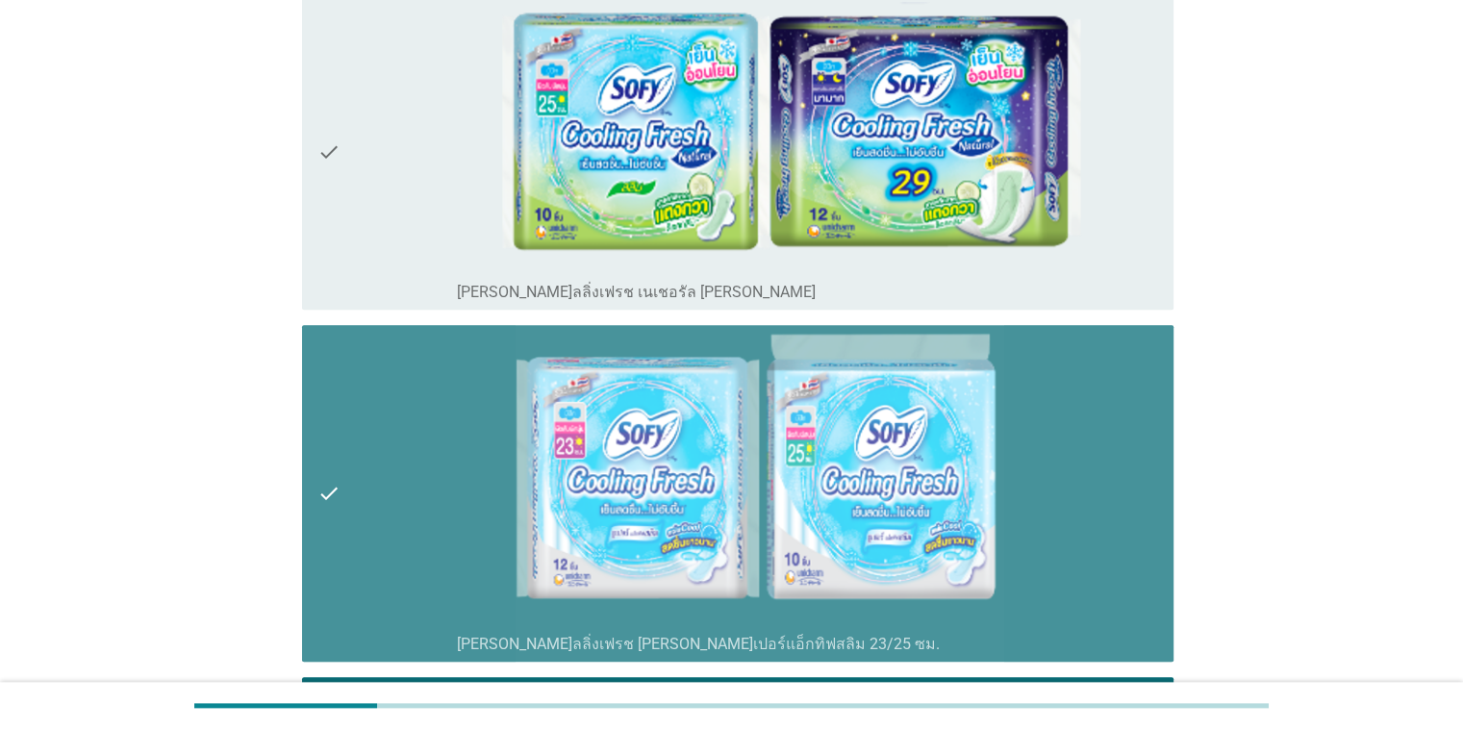
click at [348, 469] on div "check" at bounding box center [387, 493] width 140 height 321
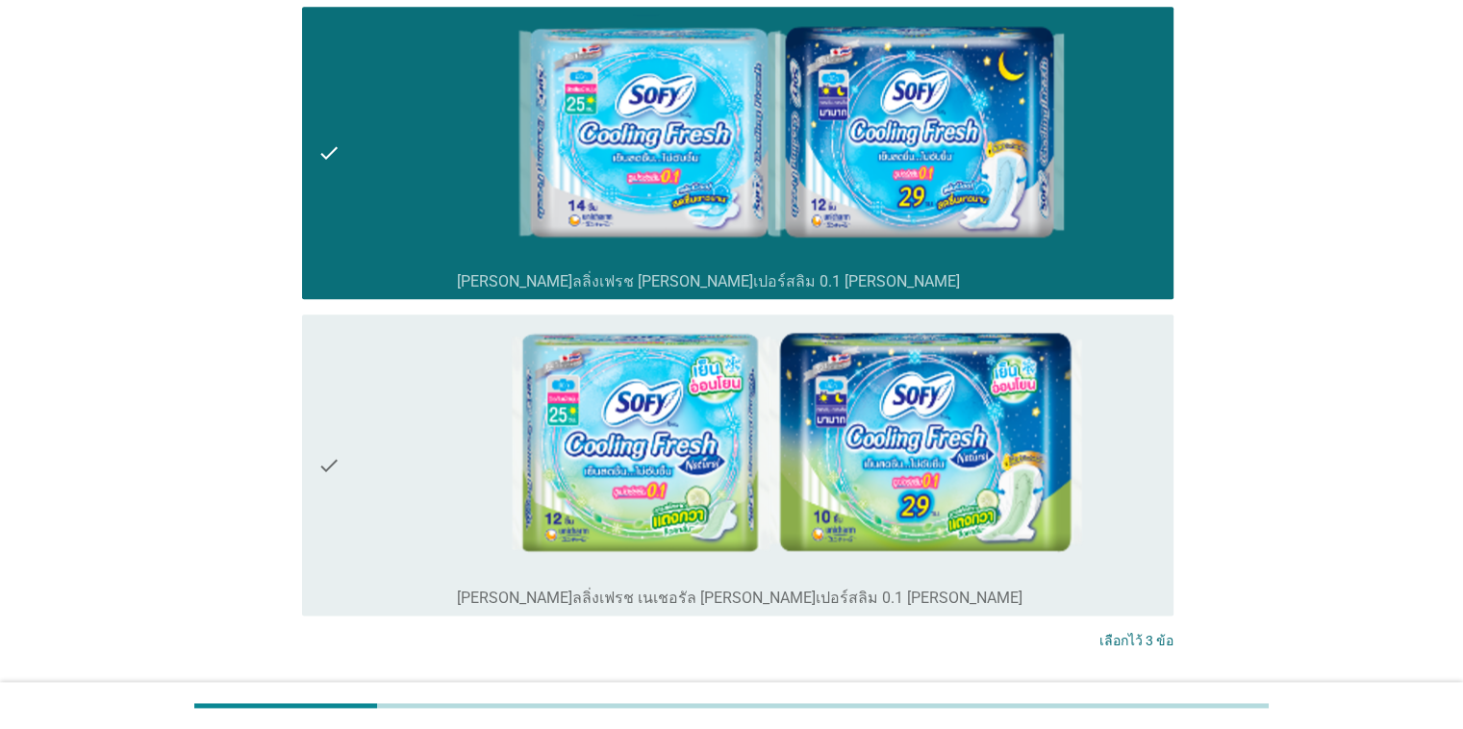
scroll to position [2300, 0]
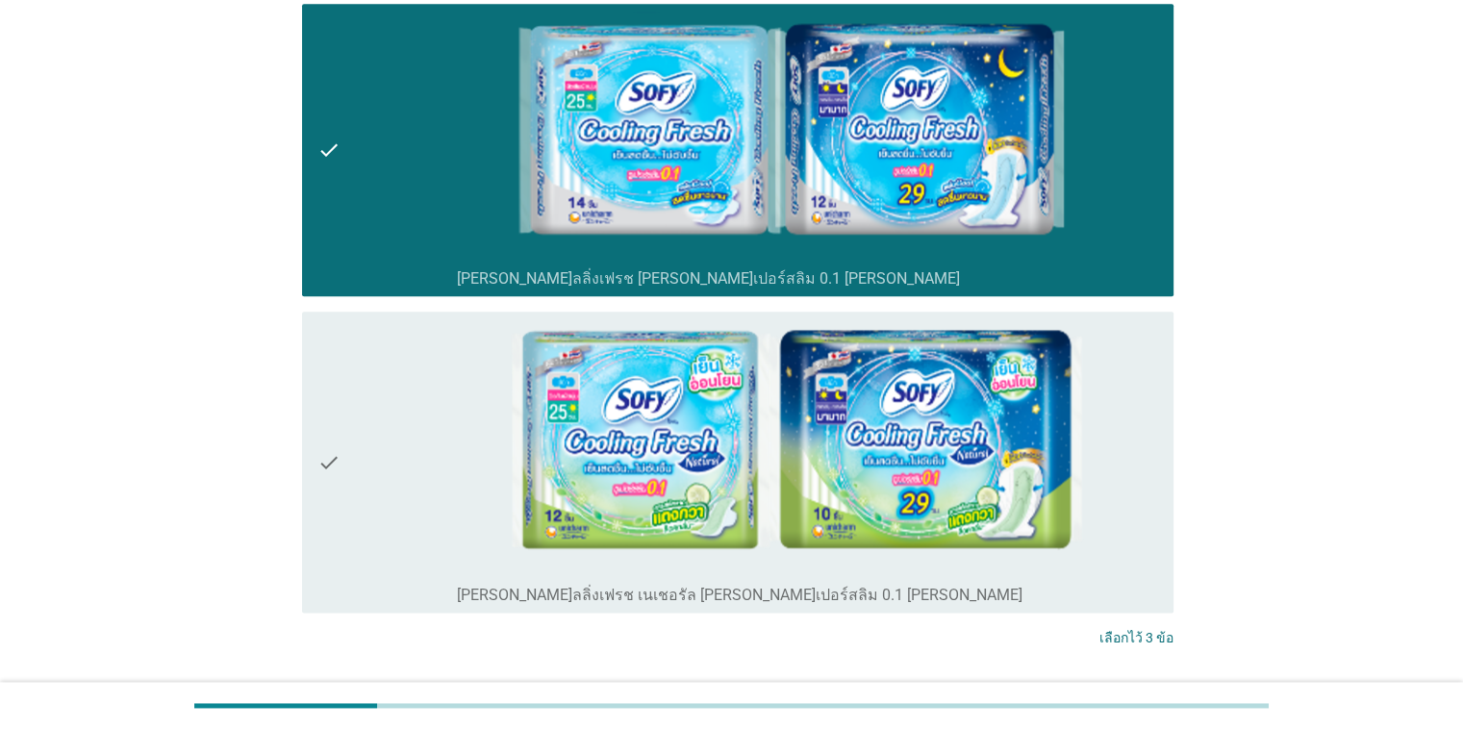
click at [950, 687] on div "ต่อไป" at bounding box center [731, 710] width 883 height 46
click at [950, 692] on button "ต่อไป" at bounding box center [1123, 709] width 85 height 35
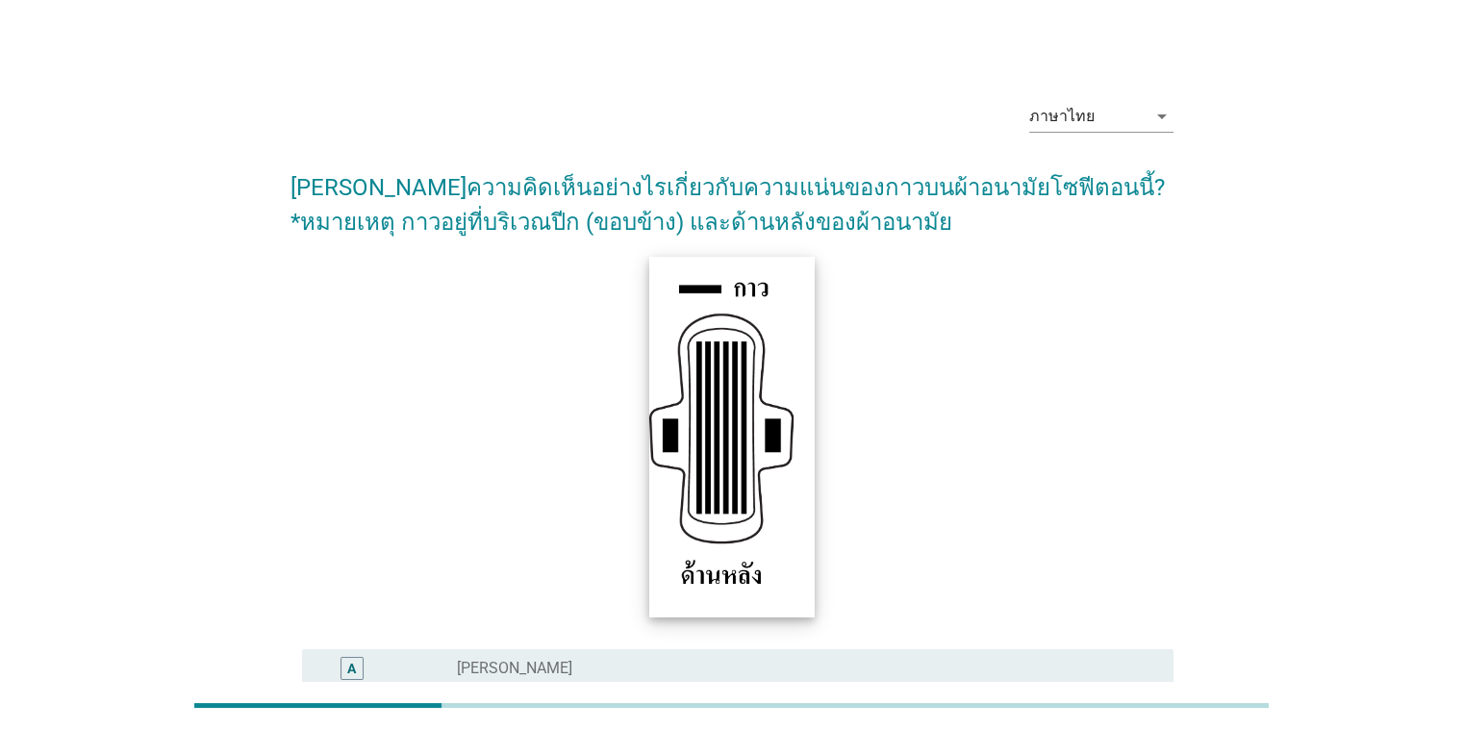
scroll to position [313, 0]
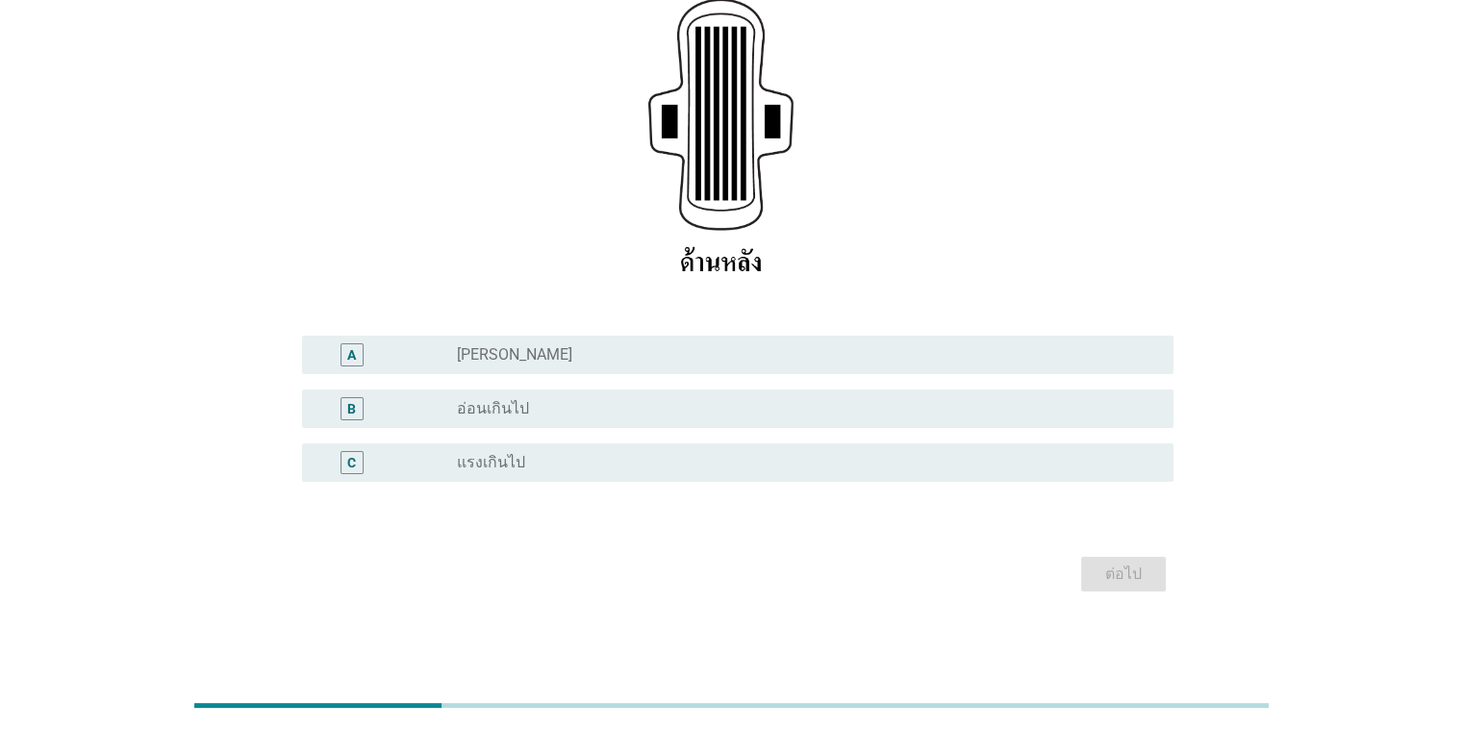
click at [544, 464] on div "radio_button_unchecked แรงเกินไป" at bounding box center [799, 462] width 685 height 19
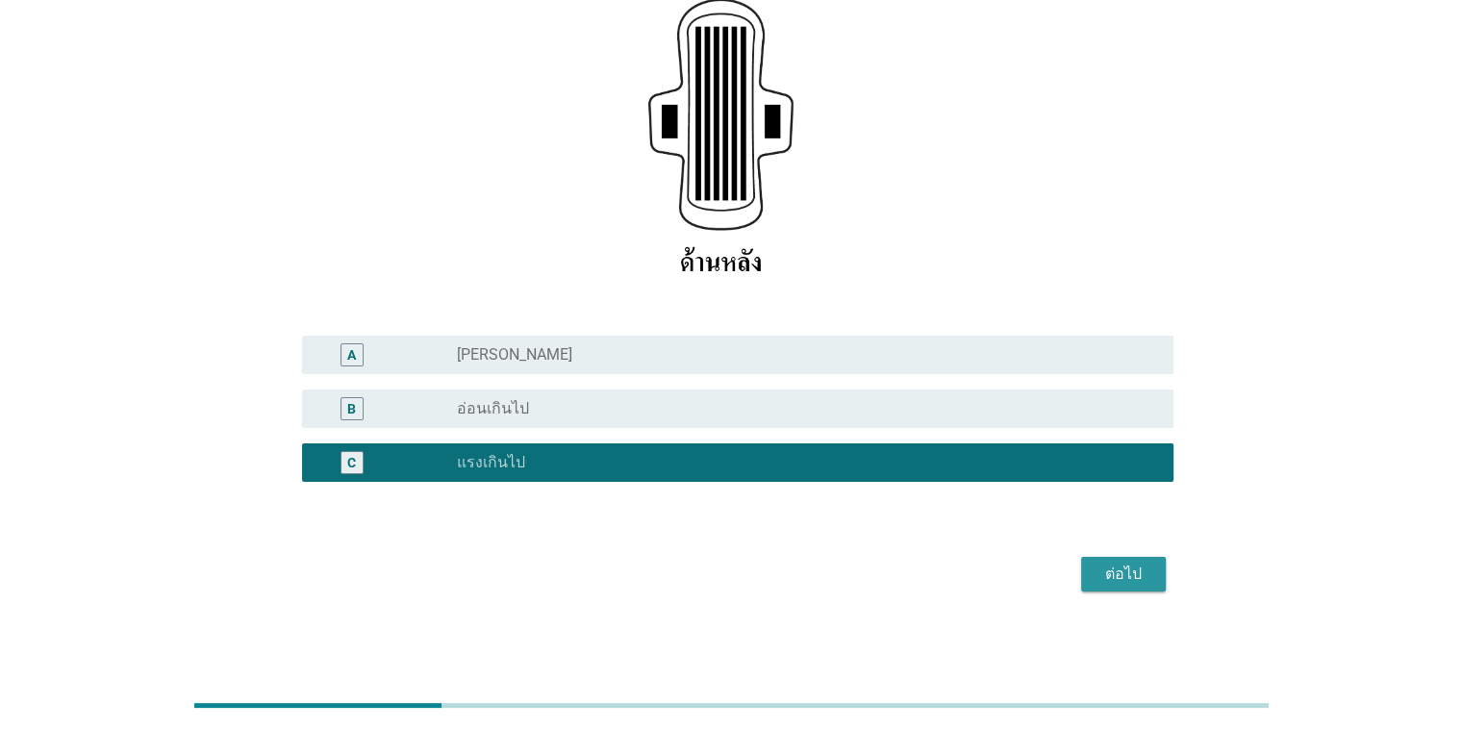
click at [950, 570] on div "ต่อไป" at bounding box center [1123, 574] width 54 height 23
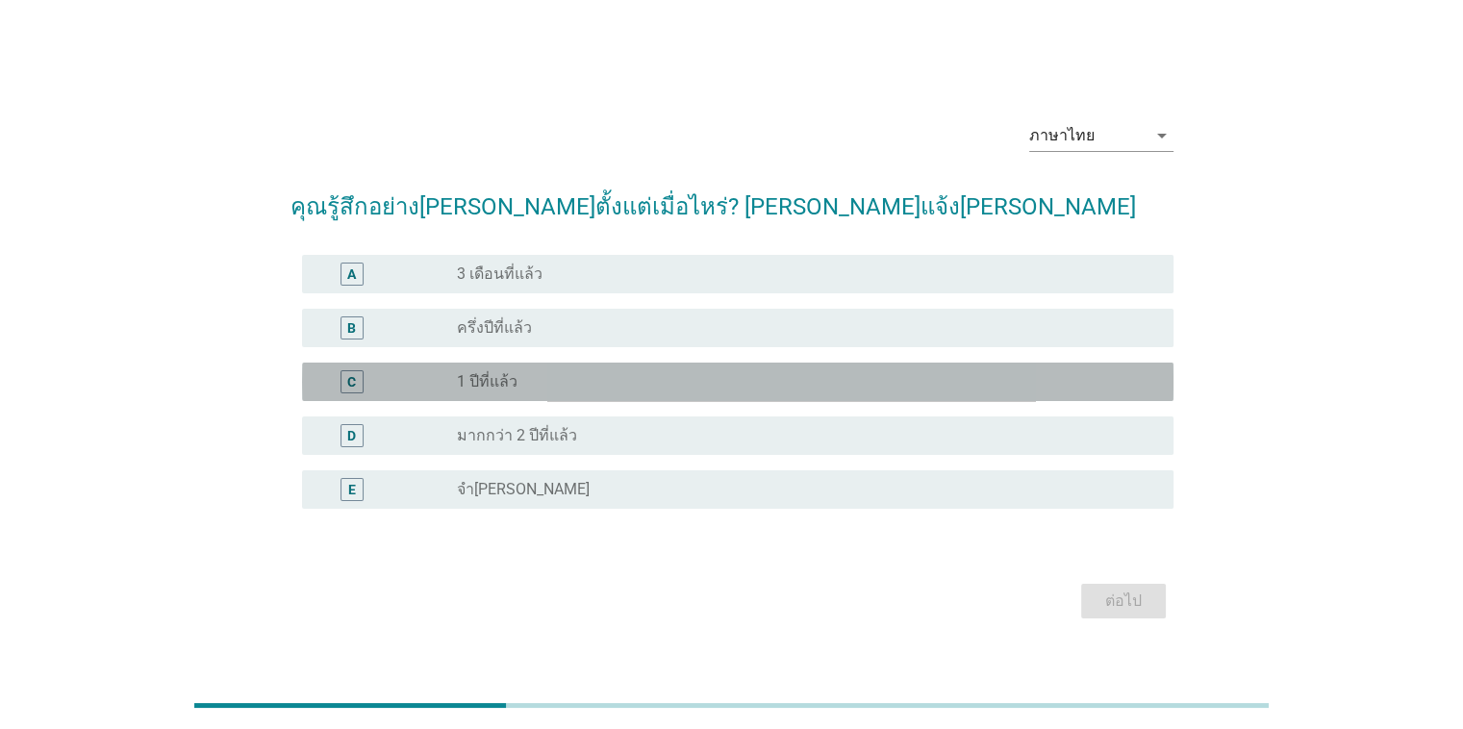
click at [539, 383] on div "radio_button_unchecked 1 ปีที่แล้ว" at bounding box center [799, 381] width 685 height 19
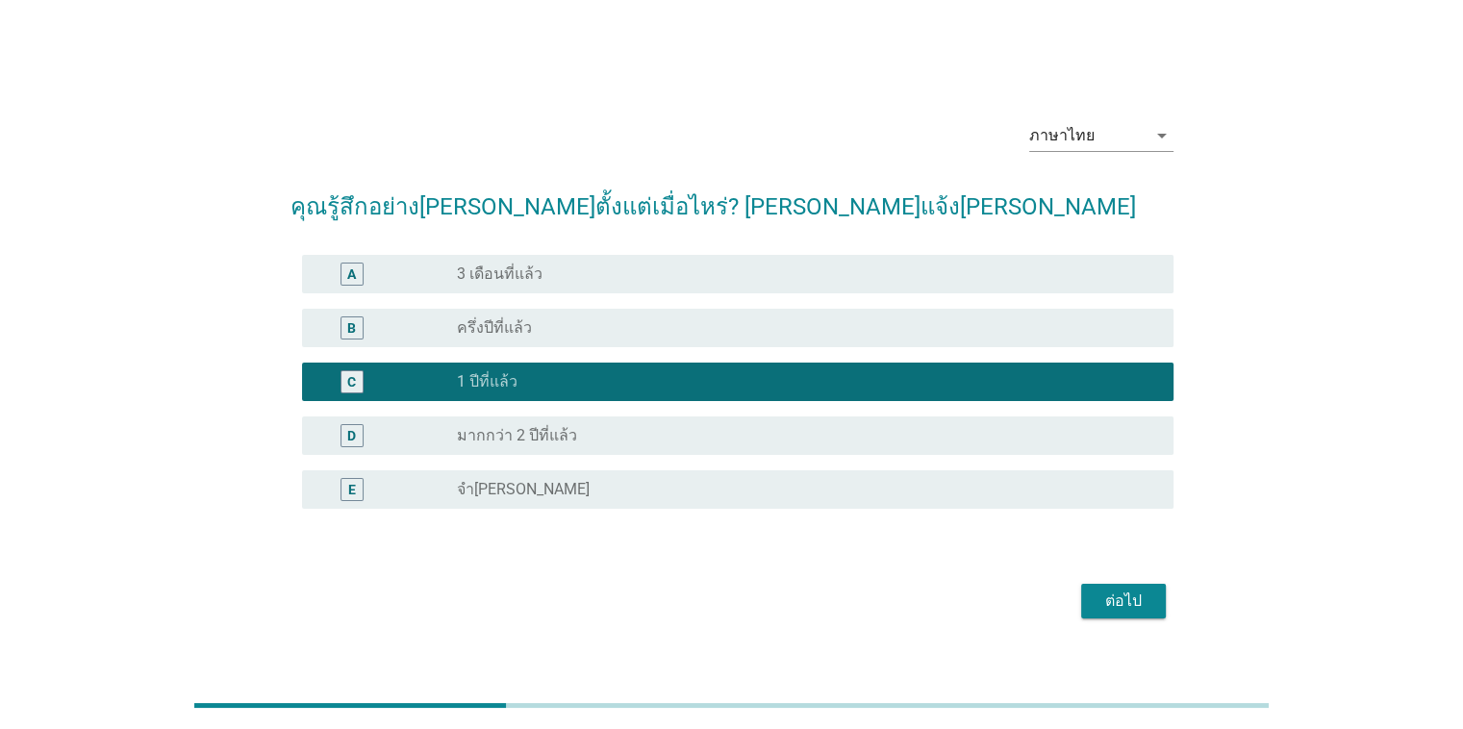
click at [950, 596] on div "ต่อไป" at bounding box center [1123, 600] width 54 height 23
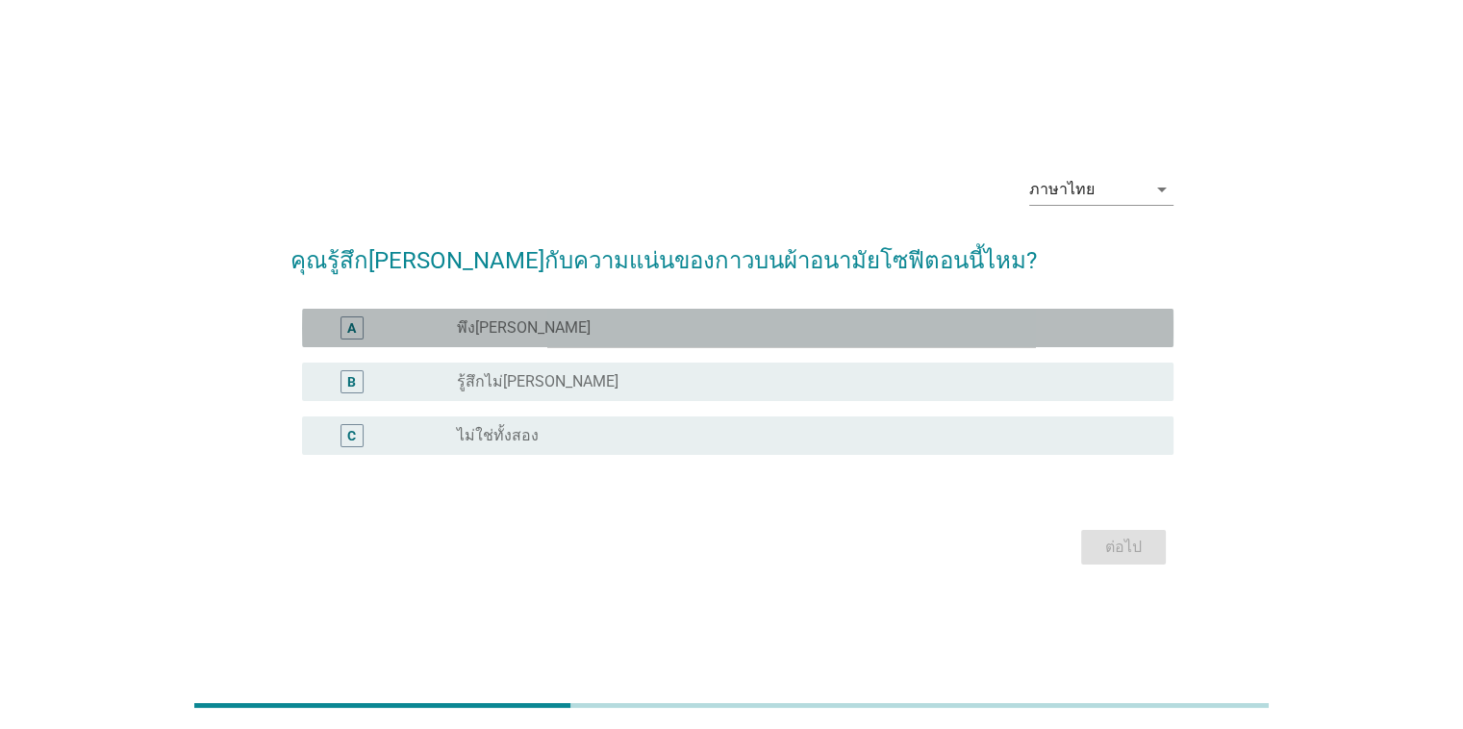
click at [518, 333] on div "radio_button_unchecked พึง[PERSON_NAME]" at bounding box center [799, 327] width 685 height 19
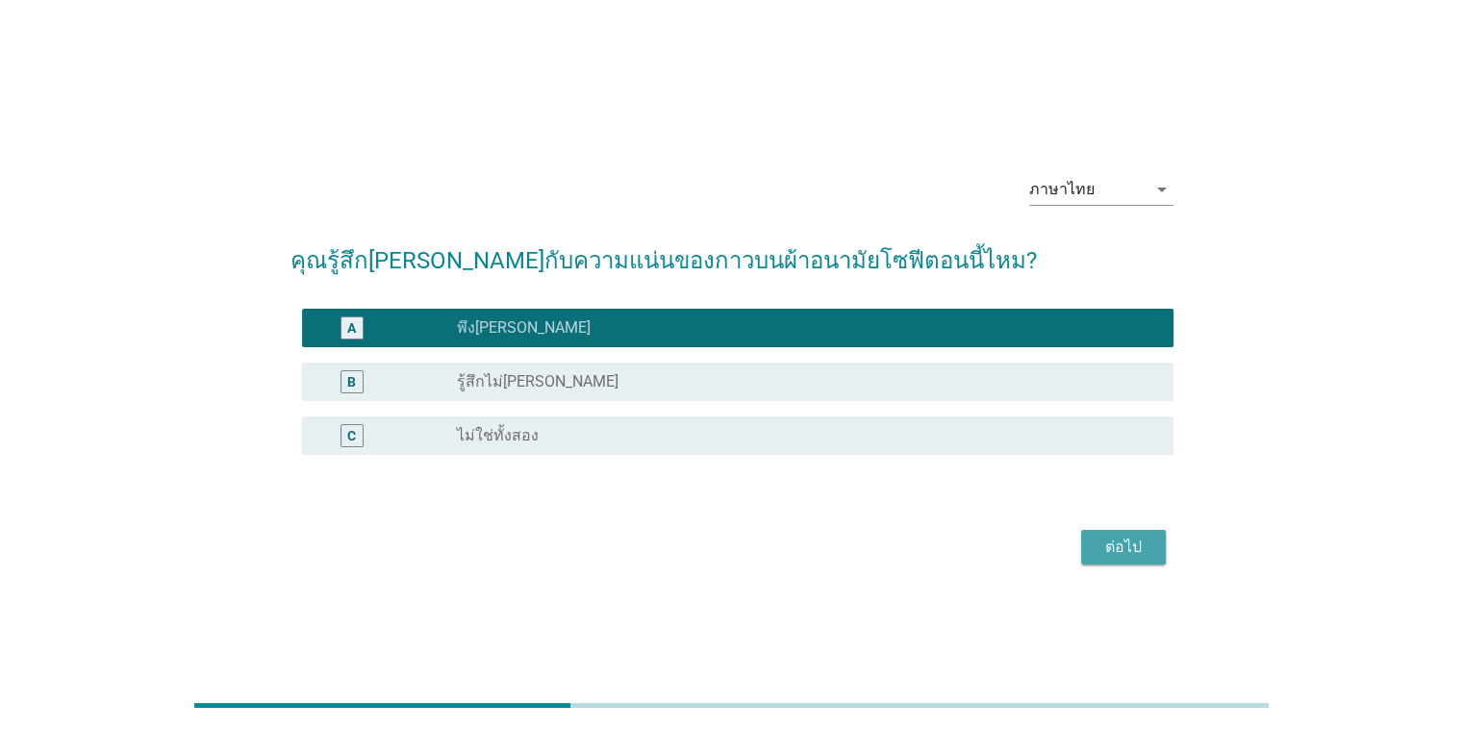
click at [950, 539] on div "ต่อไป" at bounding box center [1123, 547] width 54 height 23
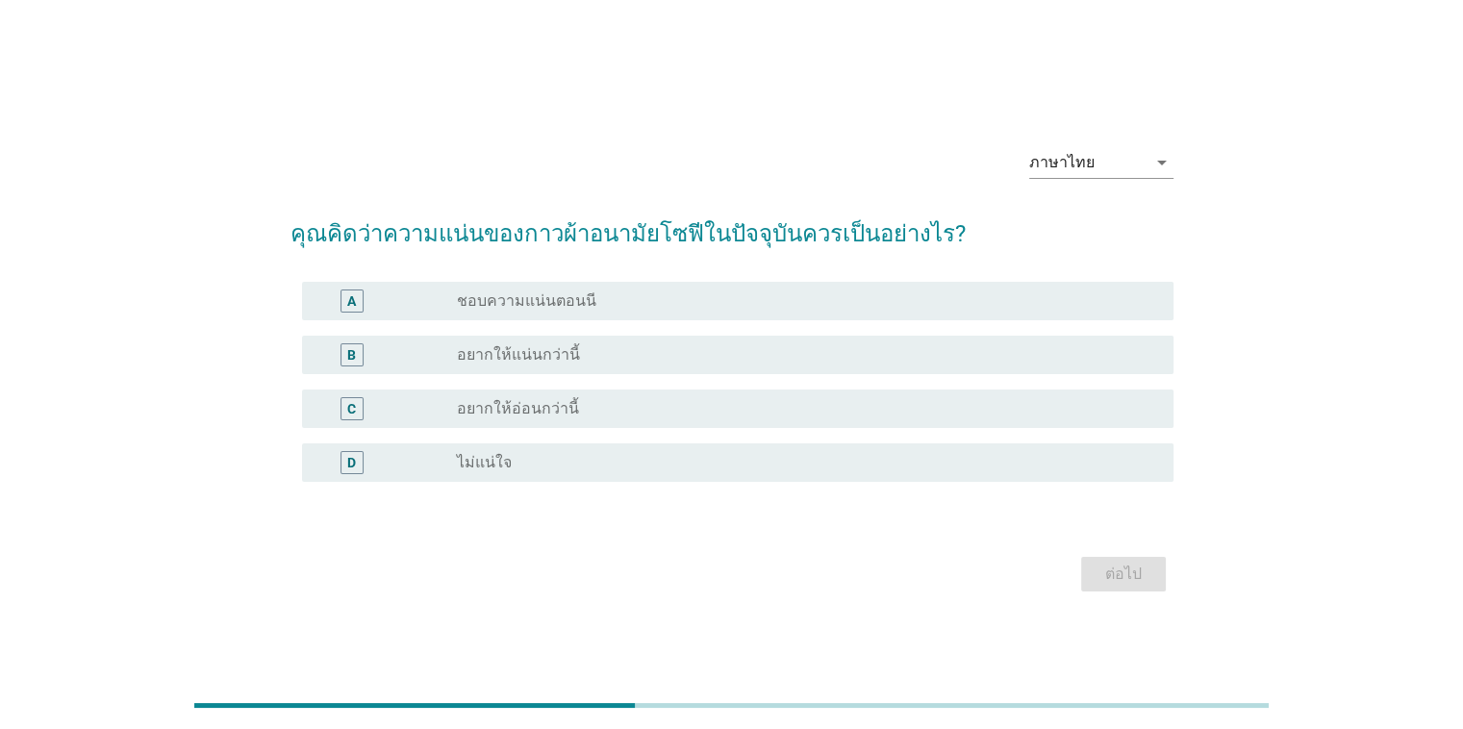
click at [548, 301] on label "ชอบความแน่นตอนนี" at bounding box center [526, 300] width 139 height 19
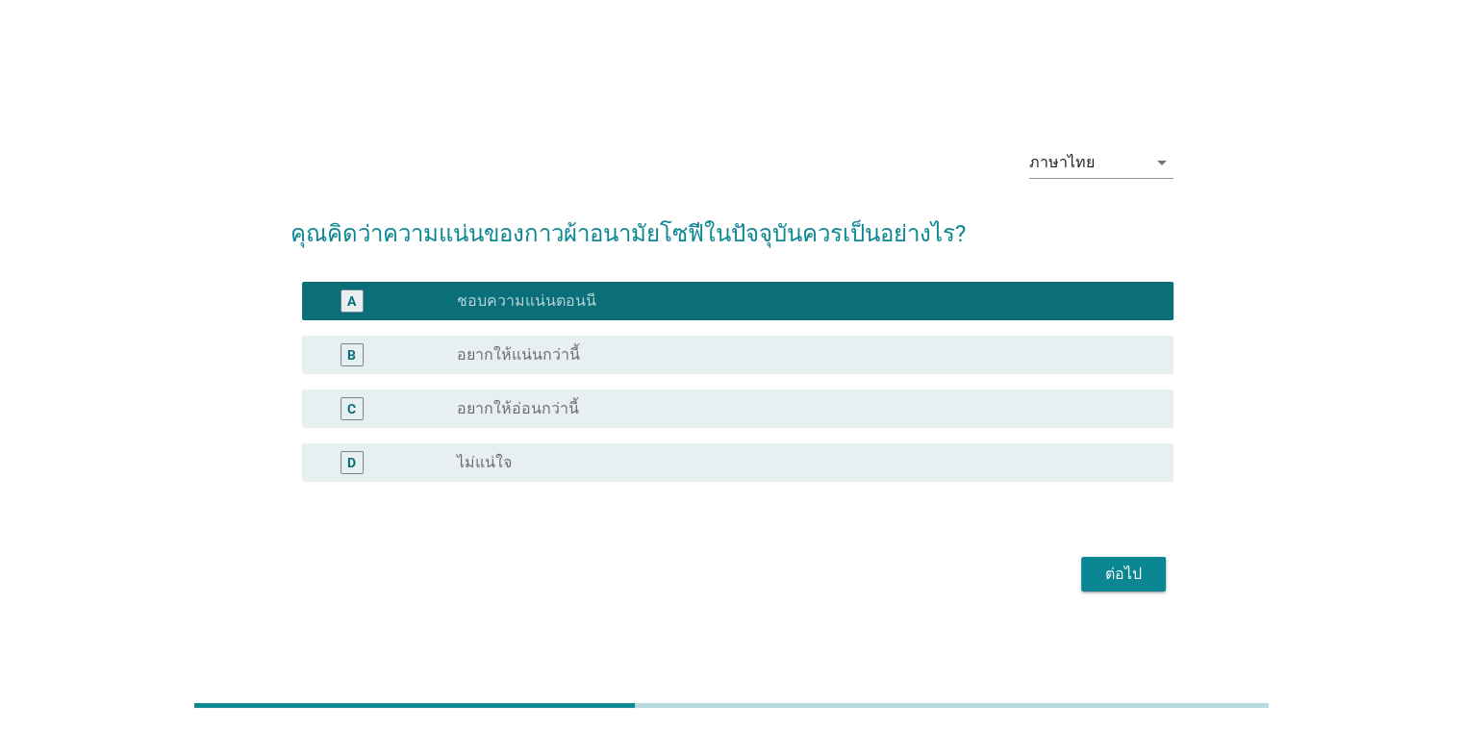
click at [950, 581] on div "ต่อไป" at bounding box center [1123, 574] width 54 height 23
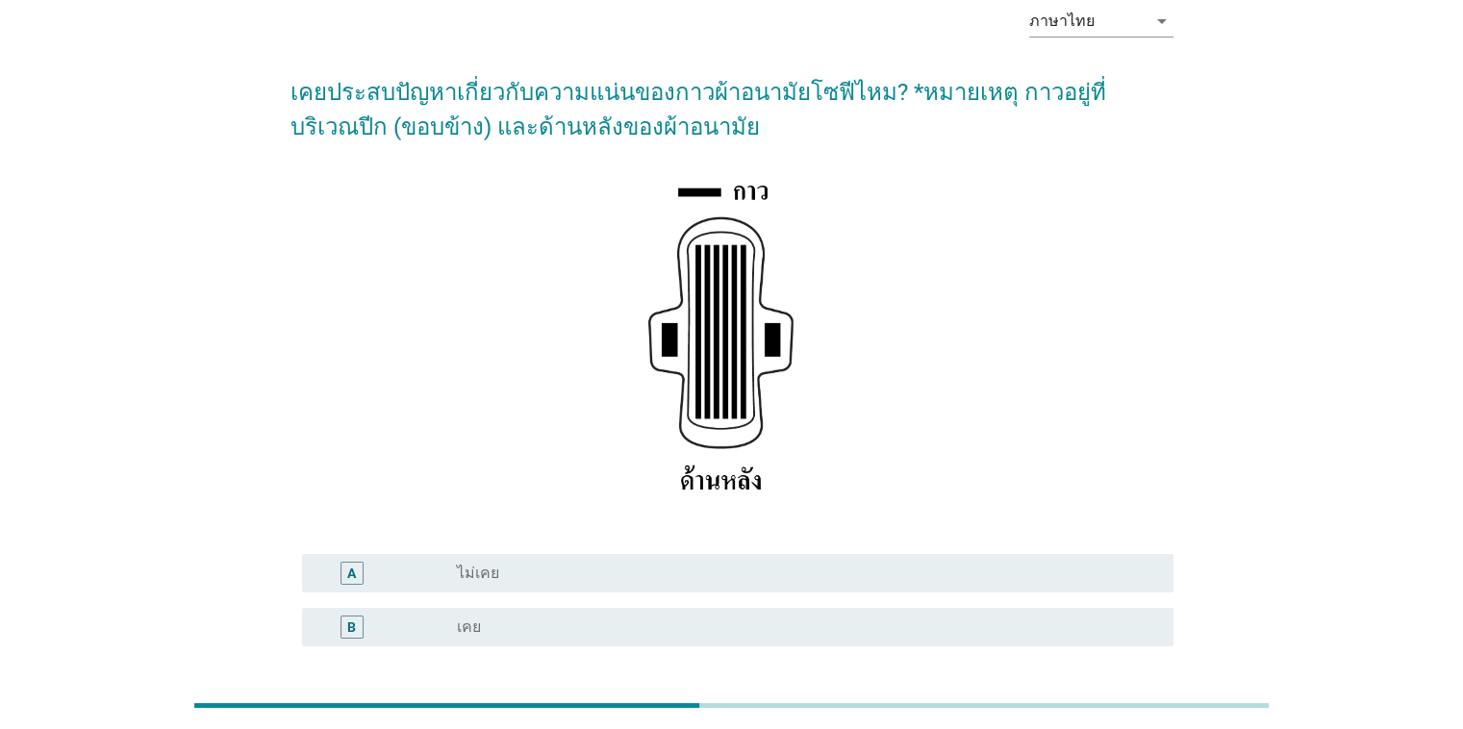
scroll to position [260, 0]
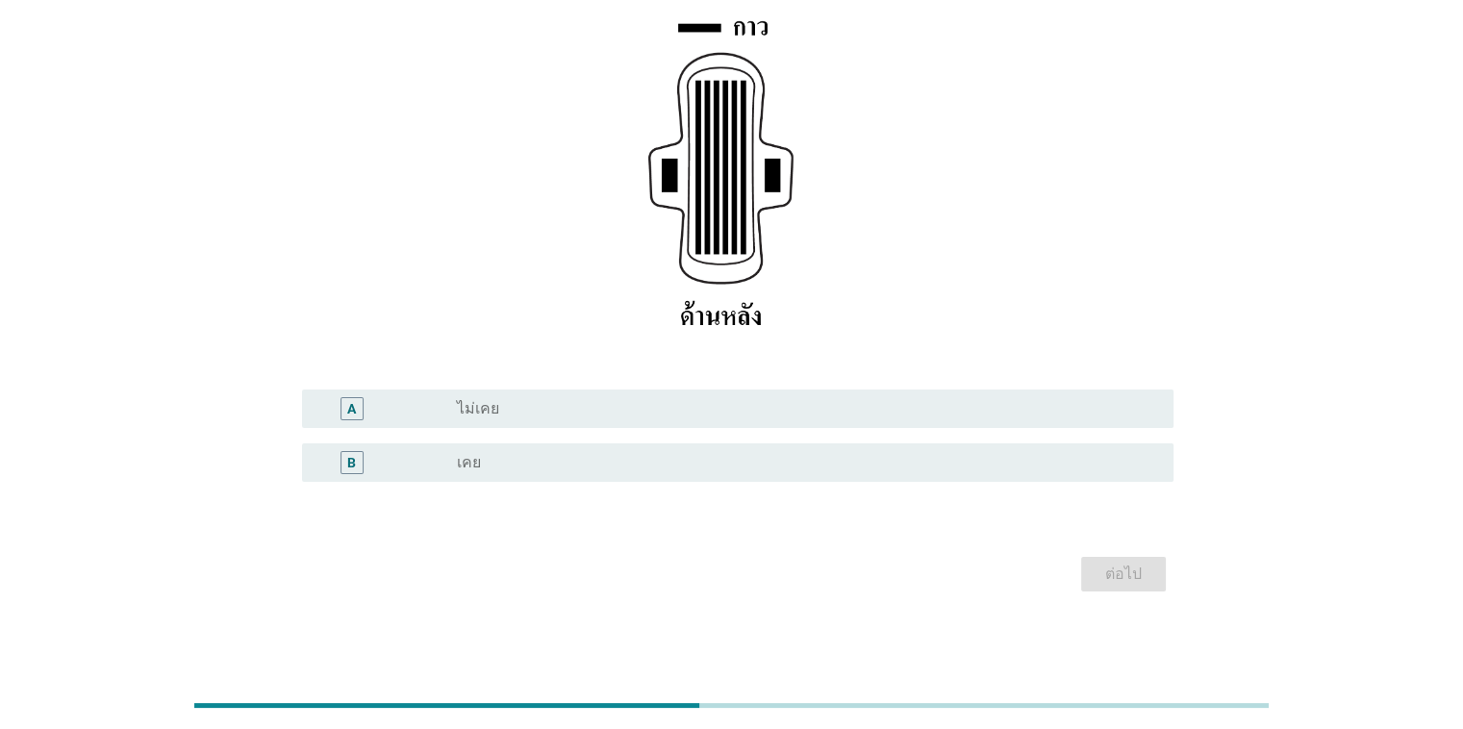
click at [564, 459] on div "radio_button_unchecked เคย" at bounding box center [799, 462] width 685 height 19
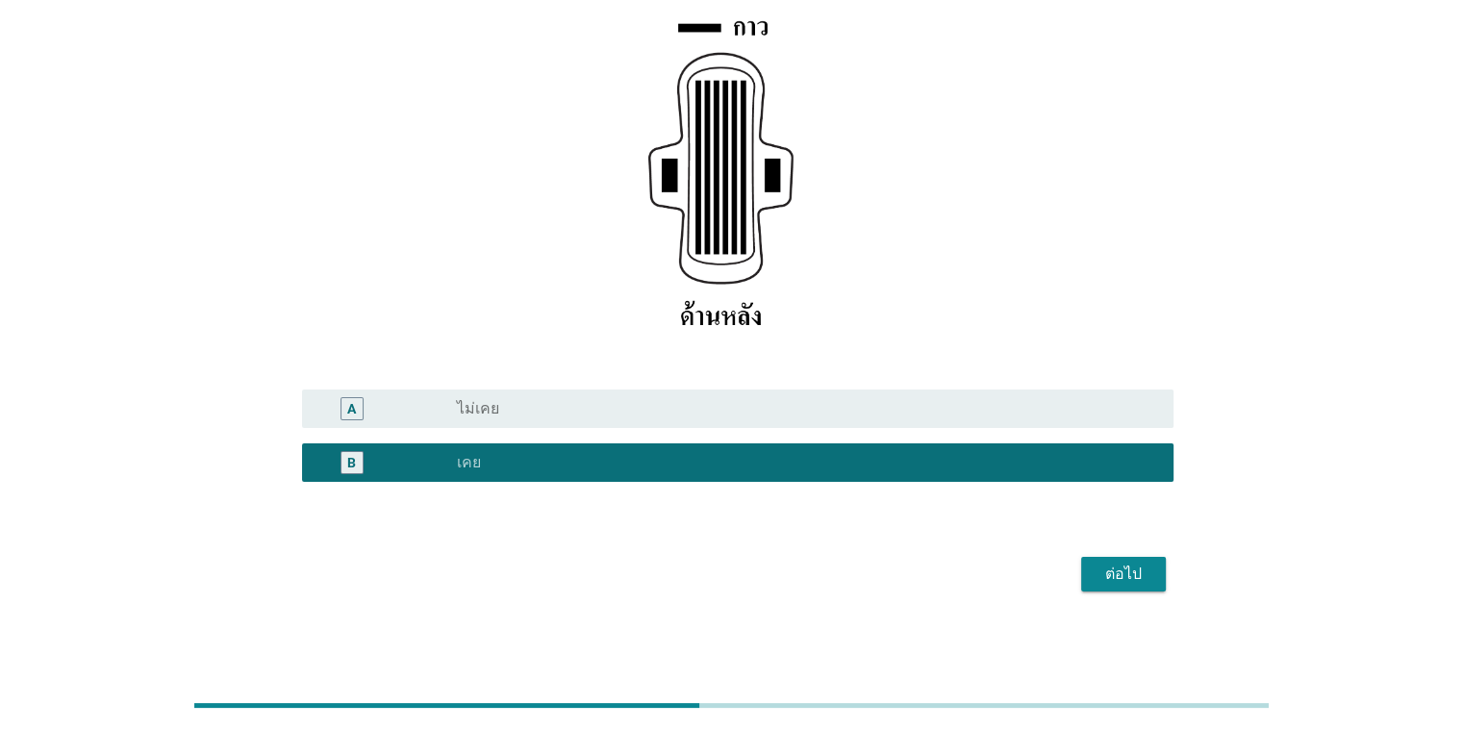
click at [950, 567] on div "ต่อไป" at bounding box center [1123, 574] width 54 height 23
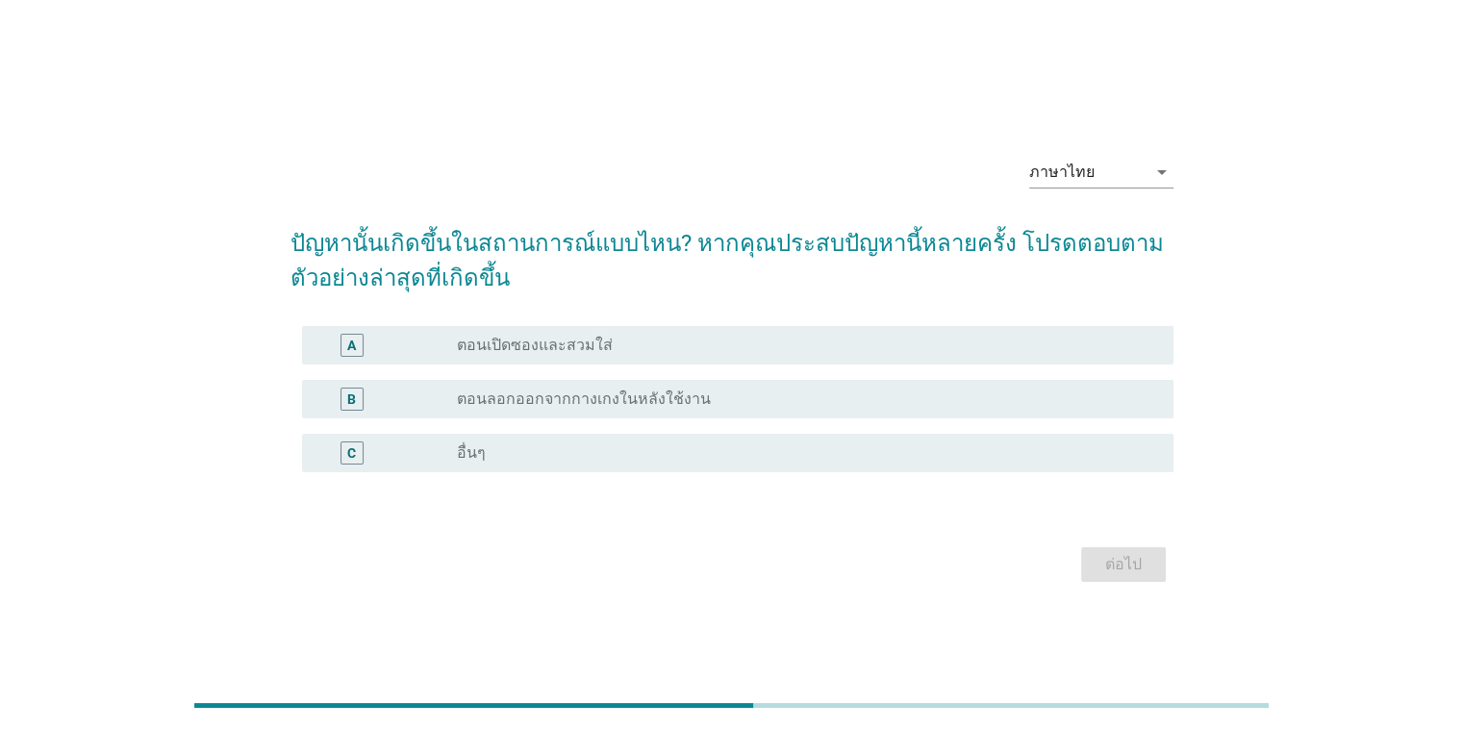
click at [680, 388] on div "radio_button_unchecked ตอนลอกออกจากกางเกงในหลังใช้งาน" at bounding box center [807, 399] width 700 height 23
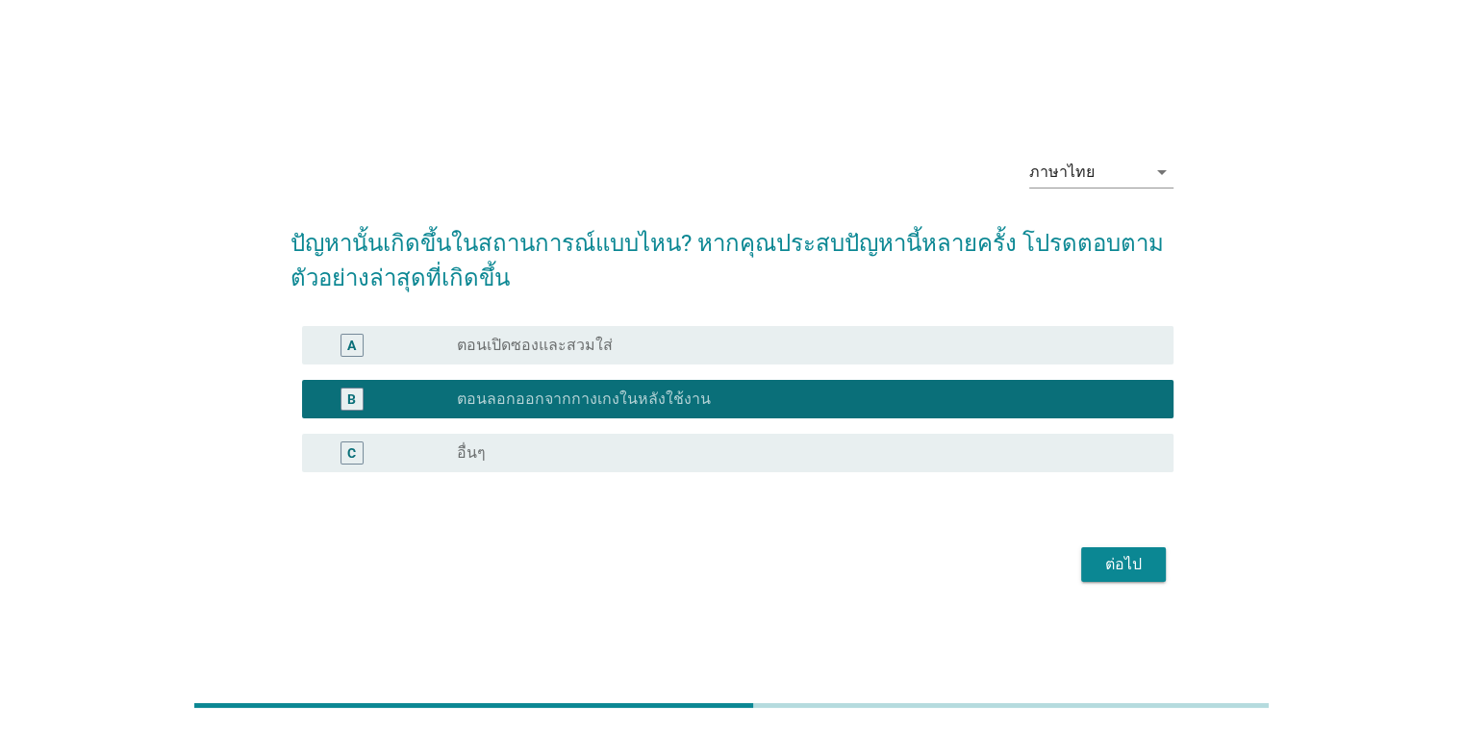
click at [622, 342] on div "radio_button_unchecked ตอนเปิดซองและสวมใส่" at bounding box center [799, 345] width 685 height 19
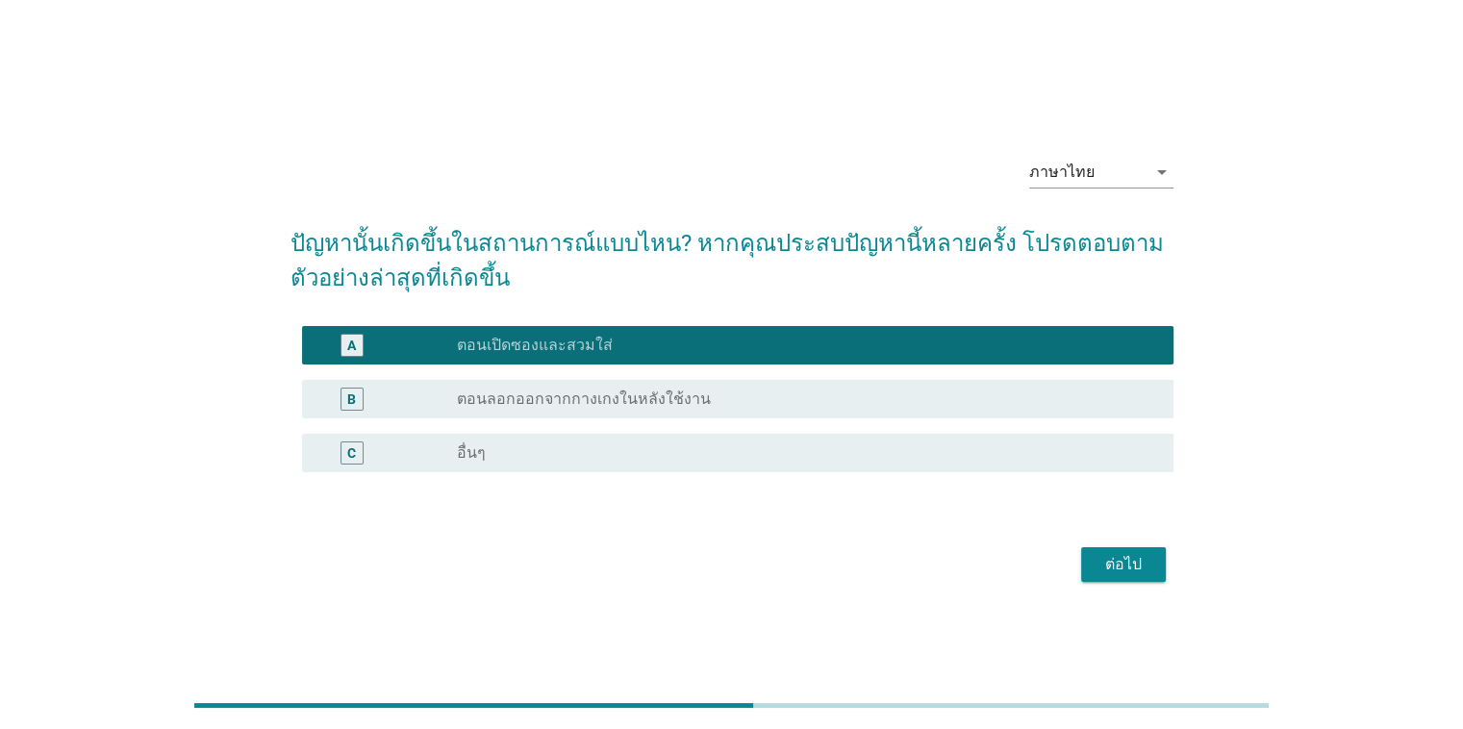
click at [950, 560] on div "ต่อไป" at bounding box center [1123, 564] width 54 height 23
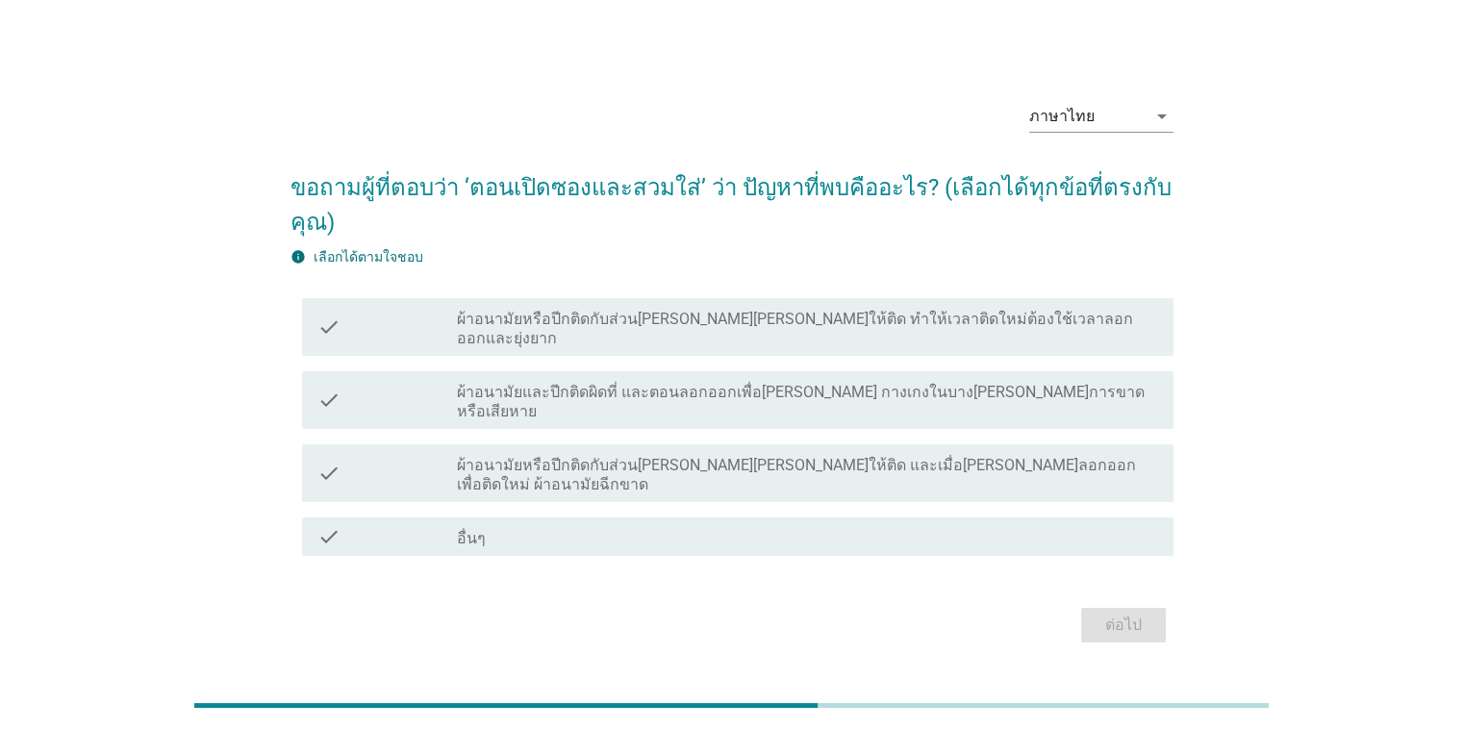
click at [708, 348] on label "ผ้าอนามัยหรือปีกติดกับส่วน[PERSON_NAME][PERSON_NAME]ให้ติด ทำให้เวลาติดใหม่ต้อง…" at bounding box center [807, 329] width 700 height 38
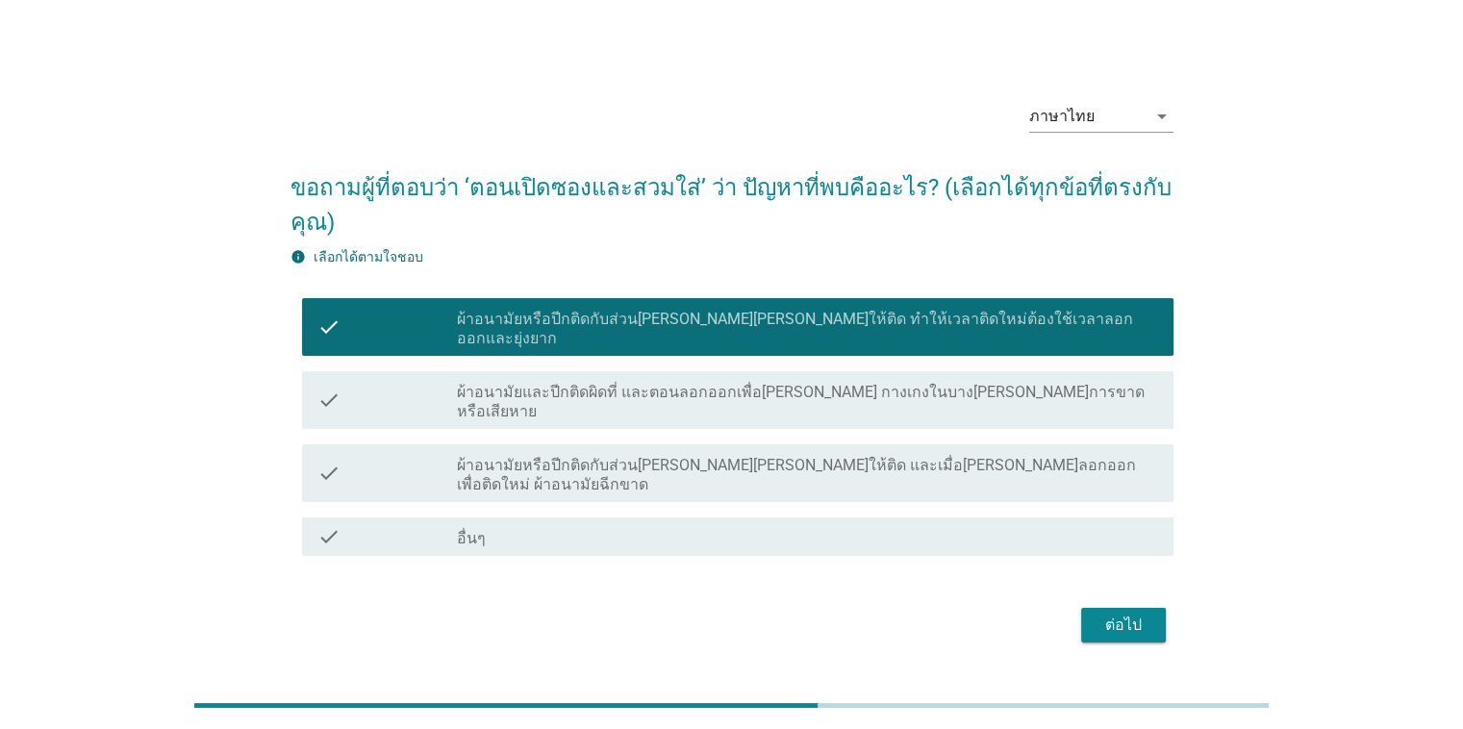
click at [950, 614] on div "ต่อไป" at bounding box center [1123, 625] width 54 height 23
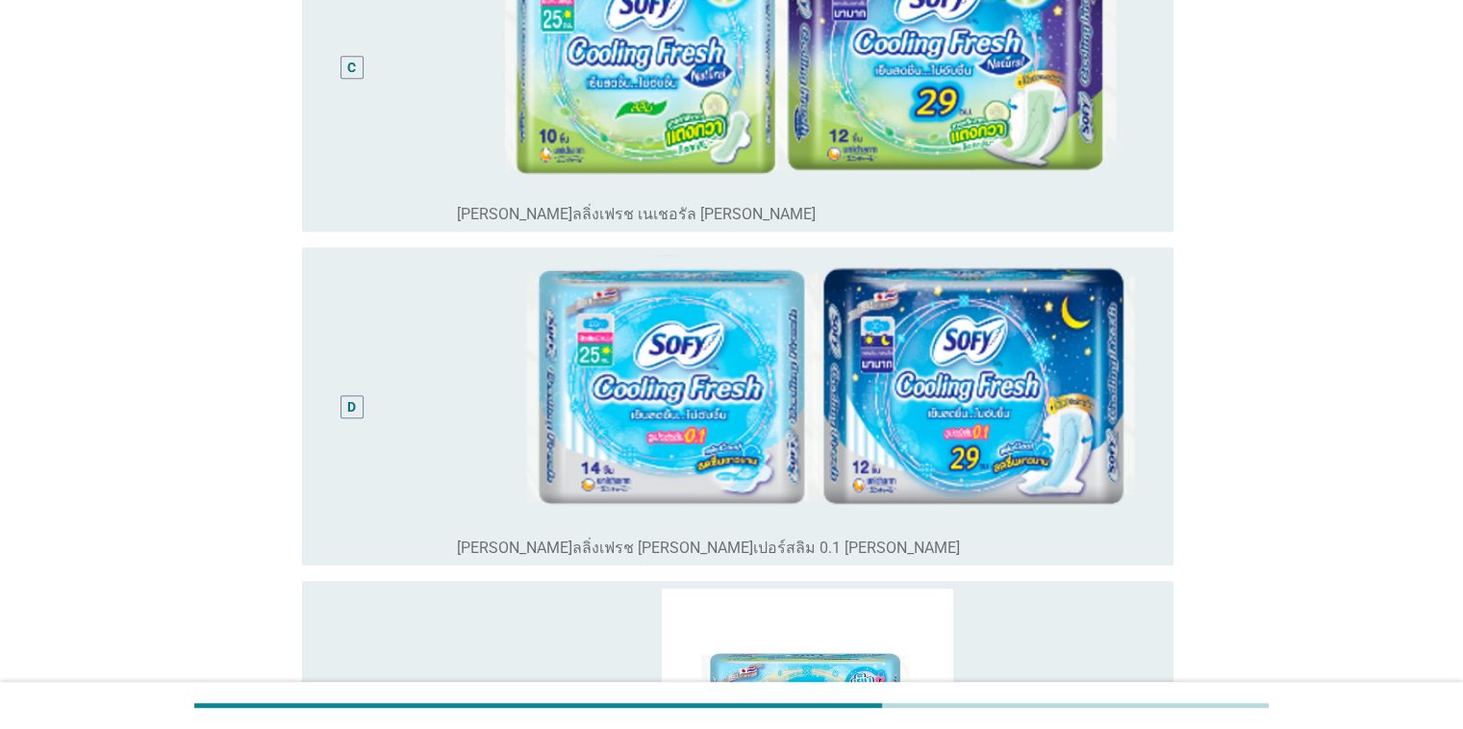
scroll to position [1154, 0]
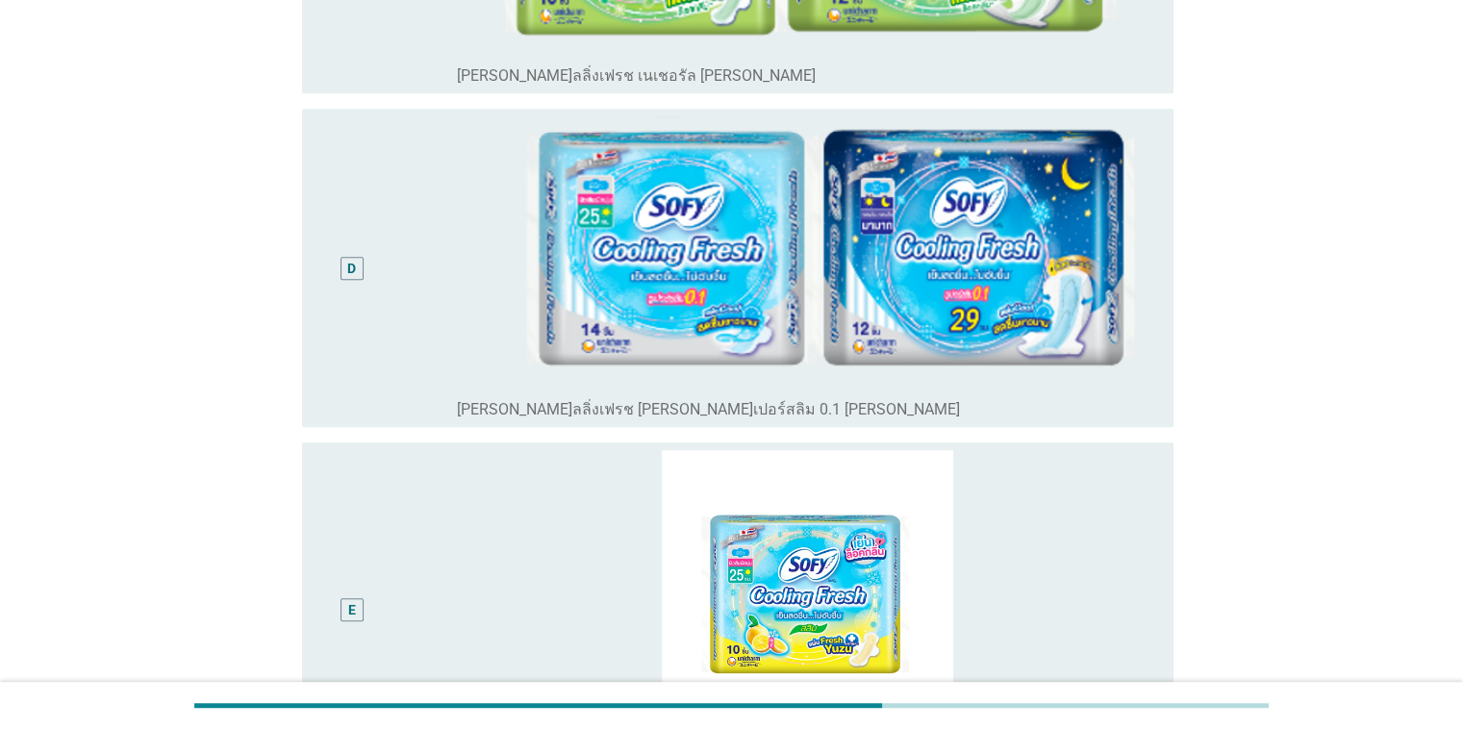
click at [306, 308] on div "D radio_button_unchecked [PERSON_NAME]ลลิ่งเฟรช [PERSON_NAME]เปอร์สลิม 0.1 [PER…" at bounding box center [737, 268] width 871 height 318
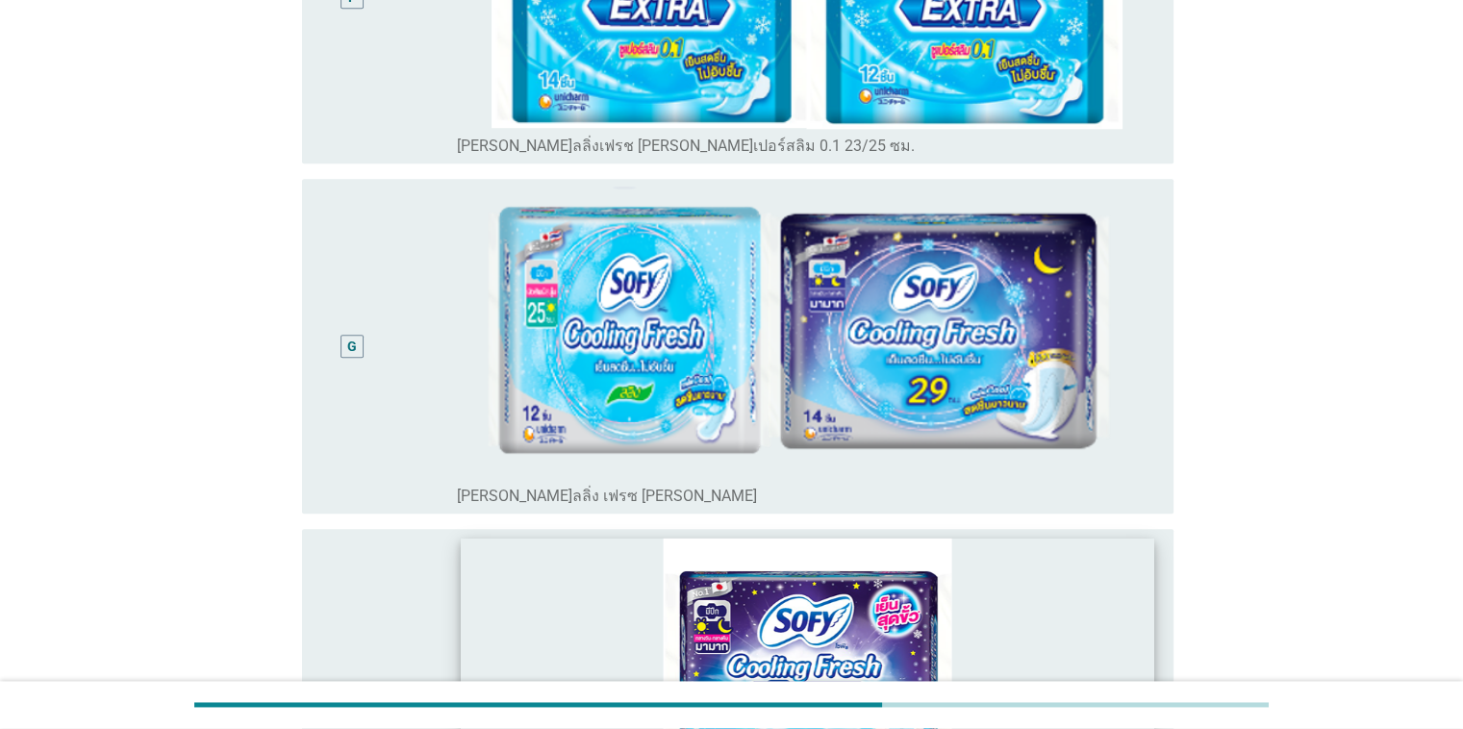
scroll to position [2550, 0]
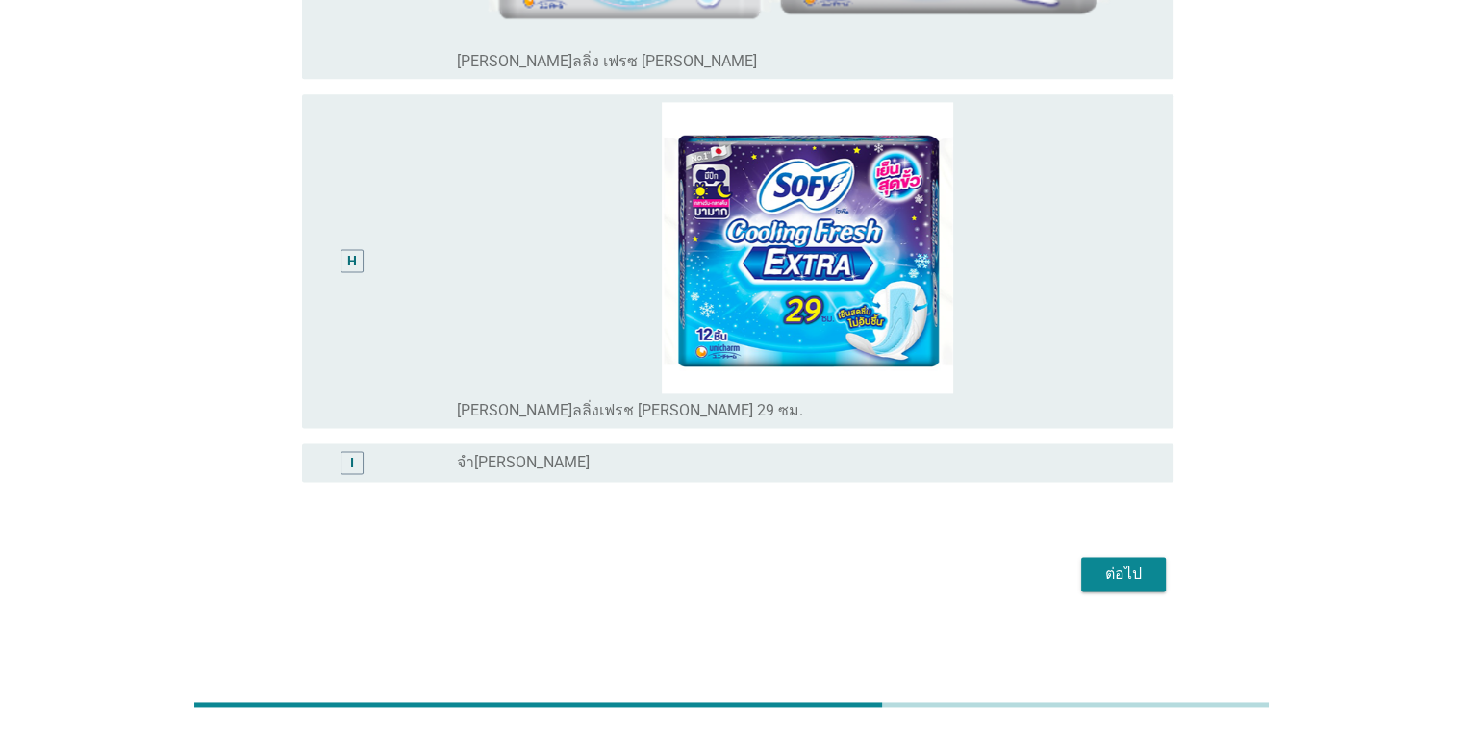
click at [950, 571] on div "ต่อไป" at bounding box center [1123, 574] width 54 height 23
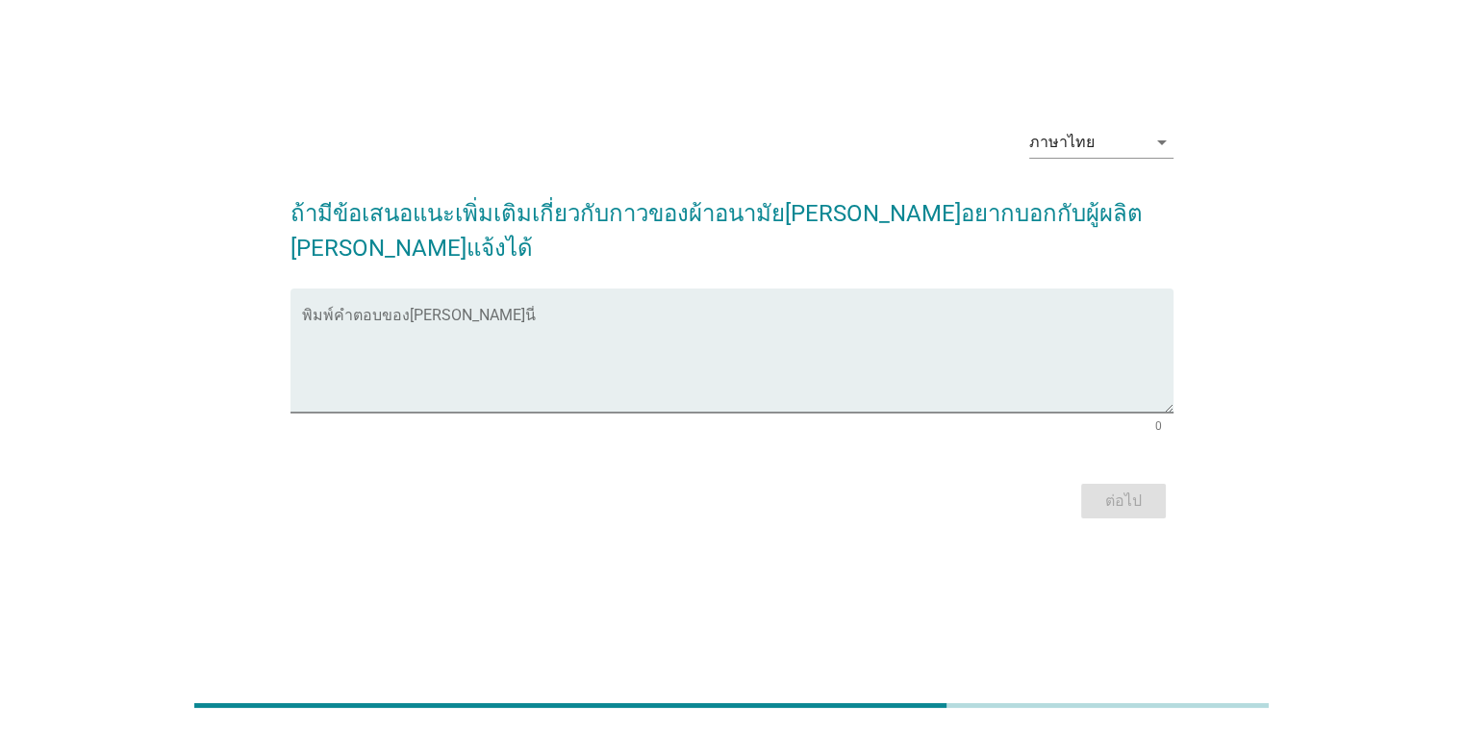
scroll to position [0, 0]
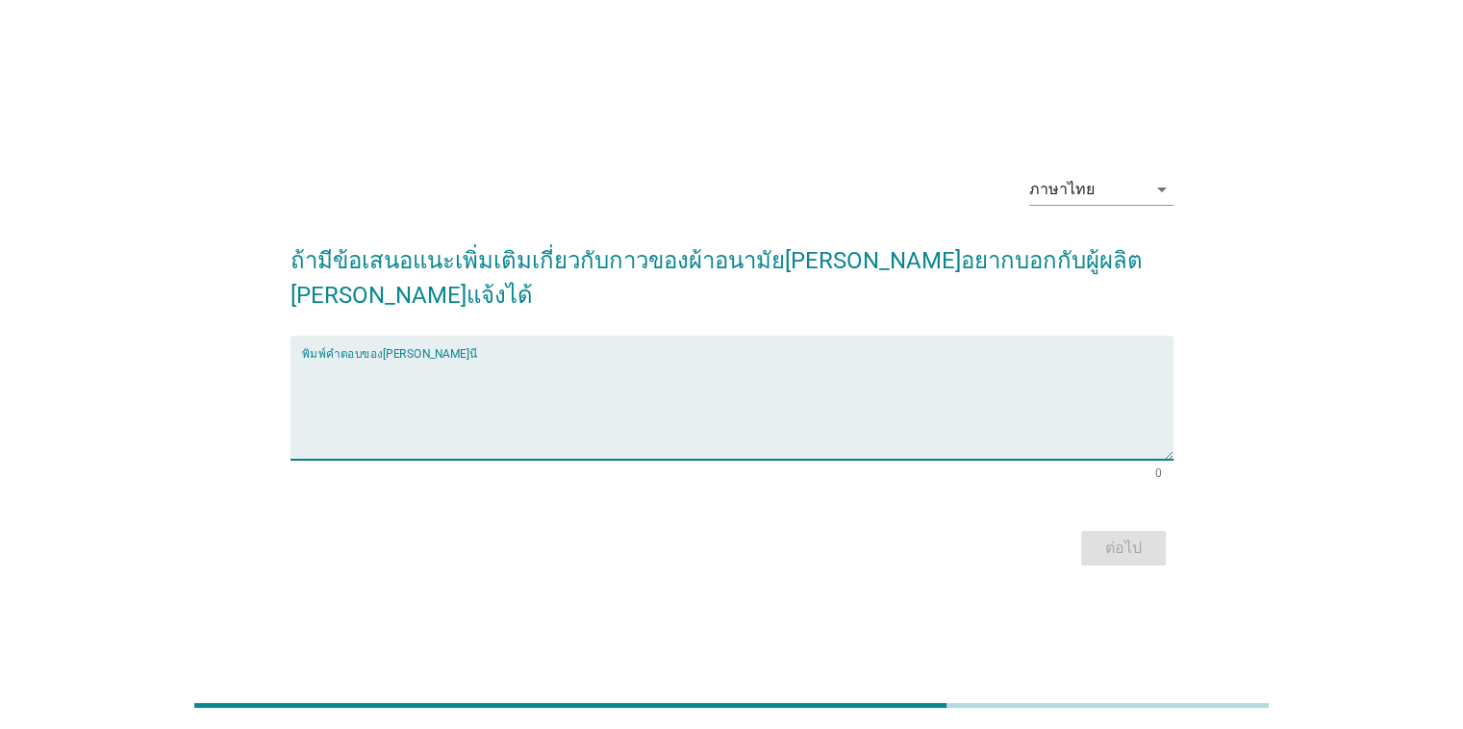
click at [354, 359] on textarea "พิมพ์คำตอบของคุณ ที่นี่" at bounding box center [737, 409] width 871 height 101
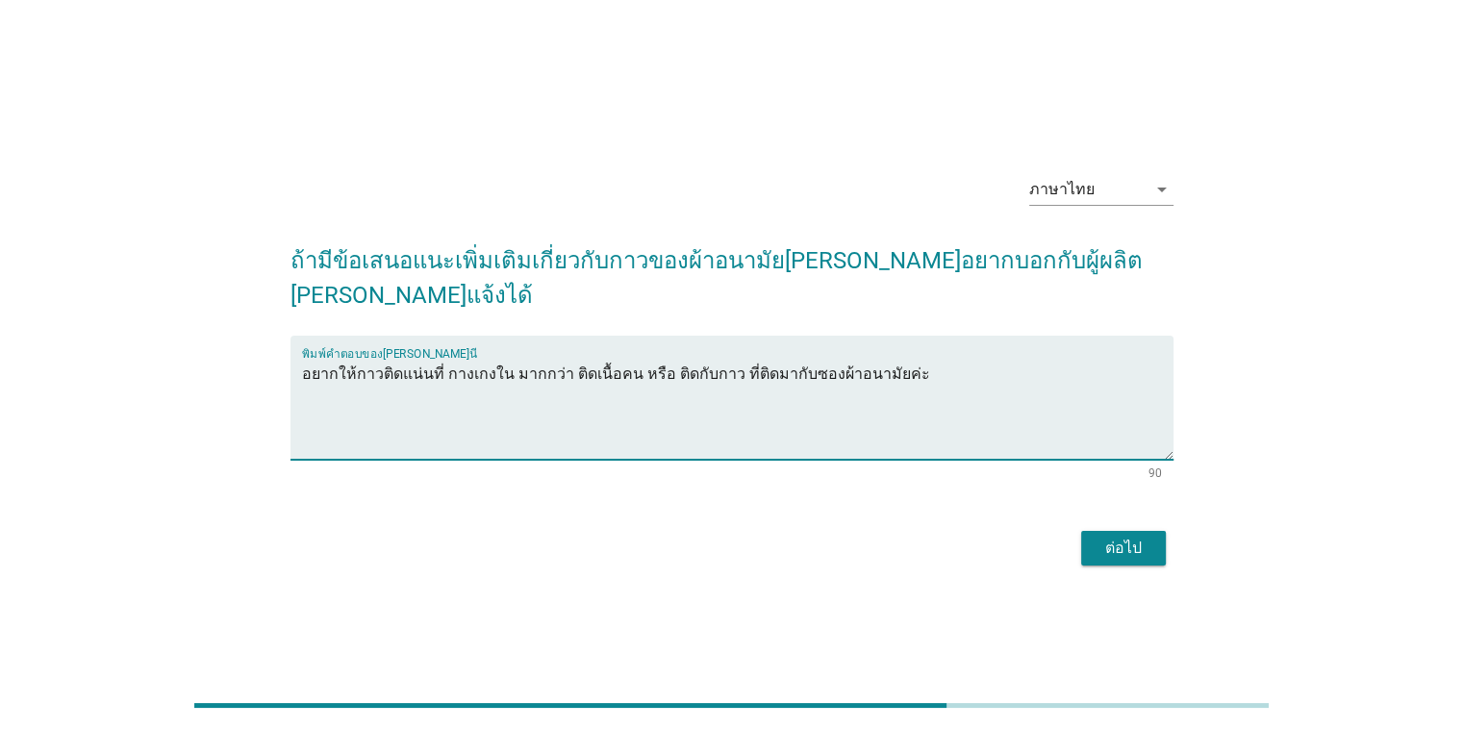
type textarea "อยากให้กาวติดแน่นที่ กางเกงใน มากกว่า ติดเนื้อคน หรือ ติดกับกาว ที่ติดมากับซองผ…"
click at [950, 537] on div "ต่อไป" at bounding box center [1123, 548] width 54 height 23
